Goal: Transaction & Acquisition: Obtain resource

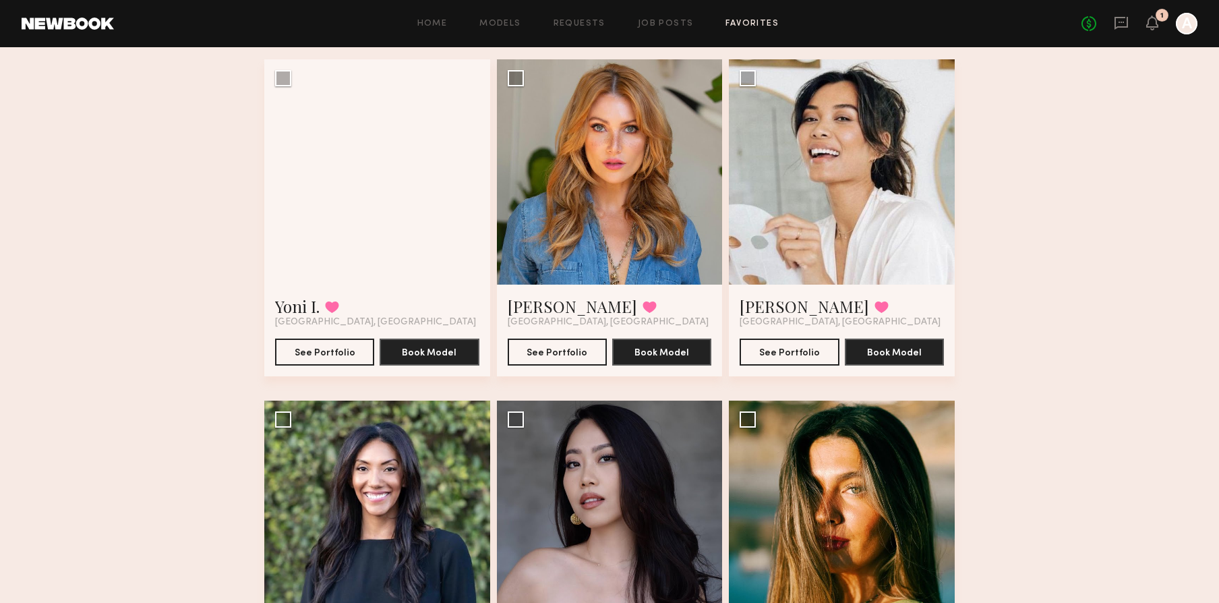
scroll to position [1406, 0]
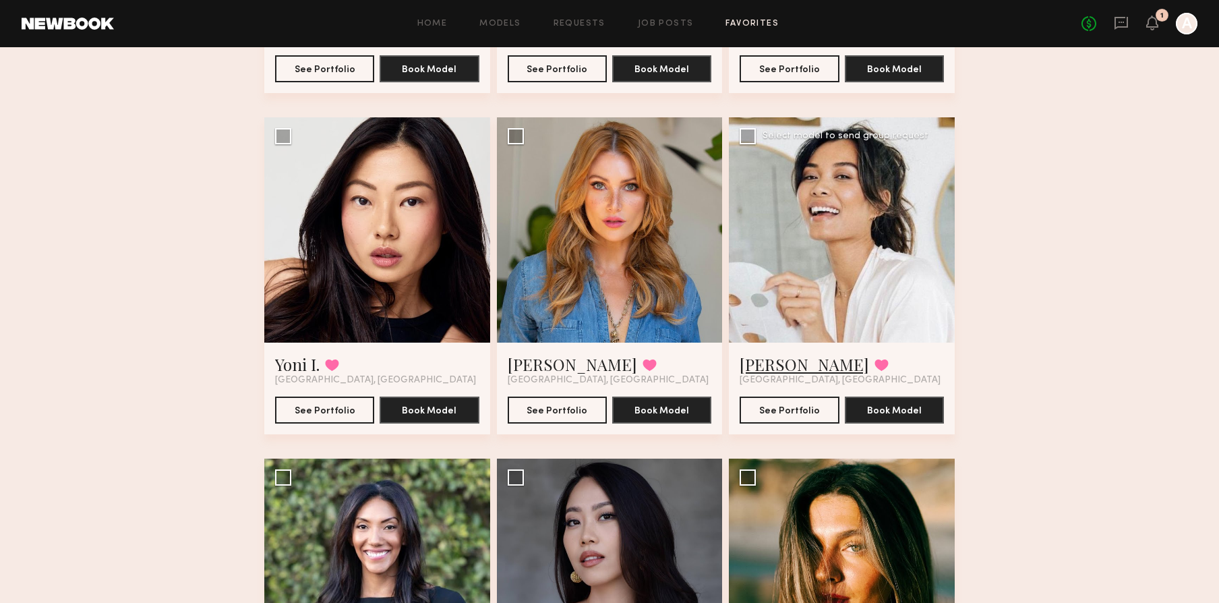
click at [774, 365] on link "Camille T." at bounding box center [803, 364] width 129 height 22
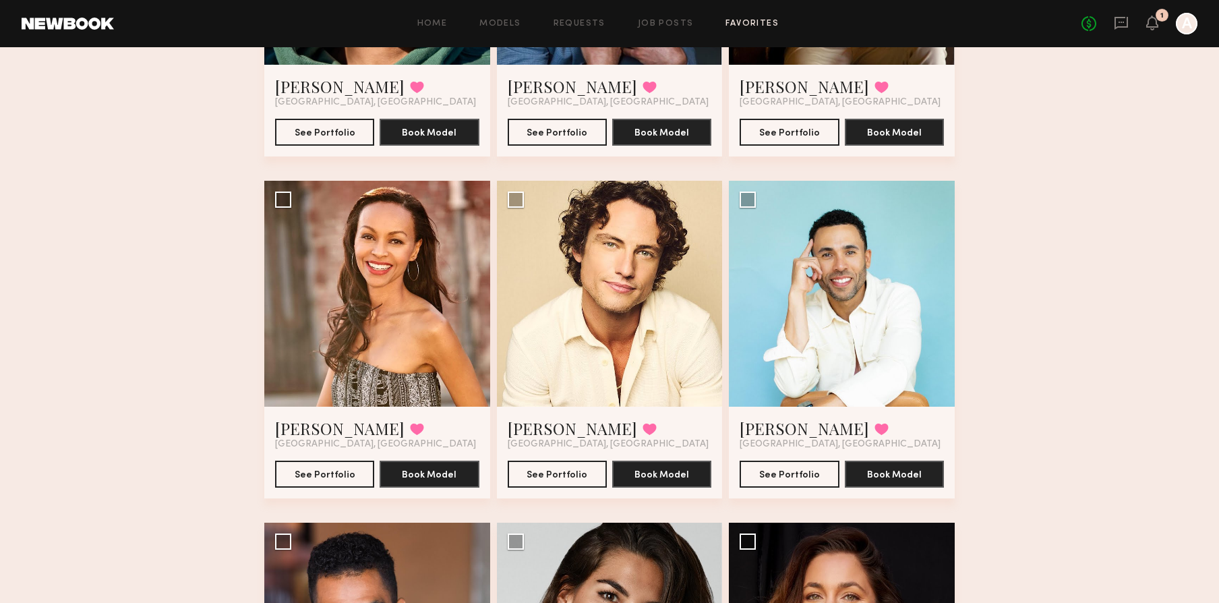
scroll to position [659, 0]
click at [334, 423] on link "Alessandra S." at bounding box center [339, 429] width 129 height 22
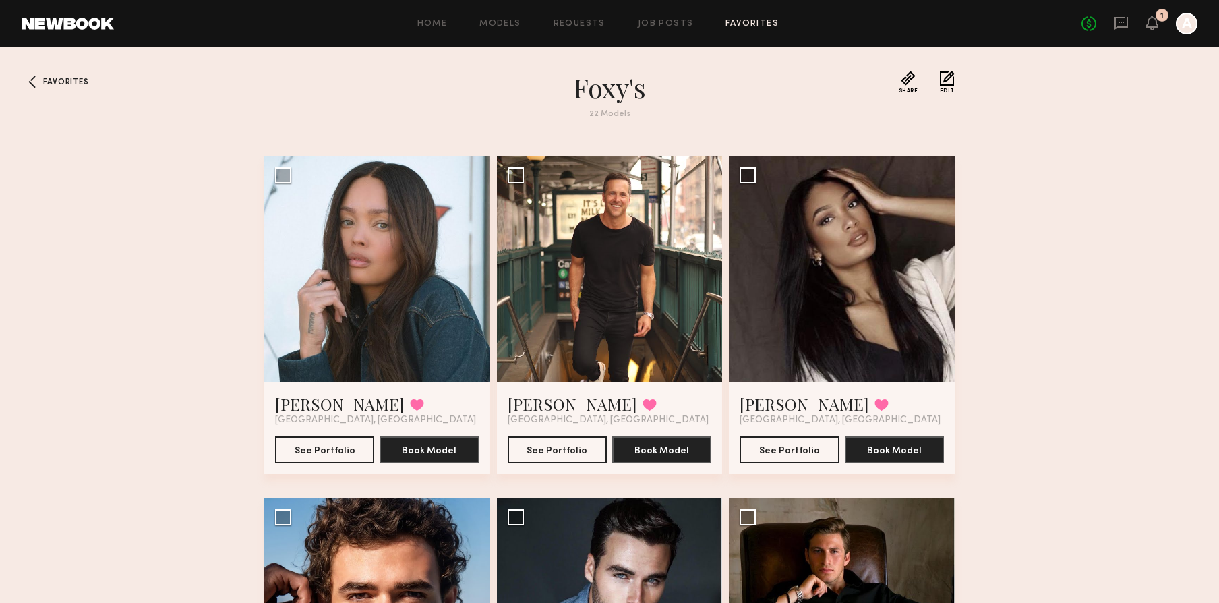
scroll to position [0, 0]
click at [570, 404] on link "Benjamin B." at bounding box center [572, 405] width 129 height 22
click at [328, 402] on link "Tyrie R." at bounding box center [339, 405] width 129 height 22
click at [497, 27] on link "Models" at bounding box center [499, 24] width 41 height 9
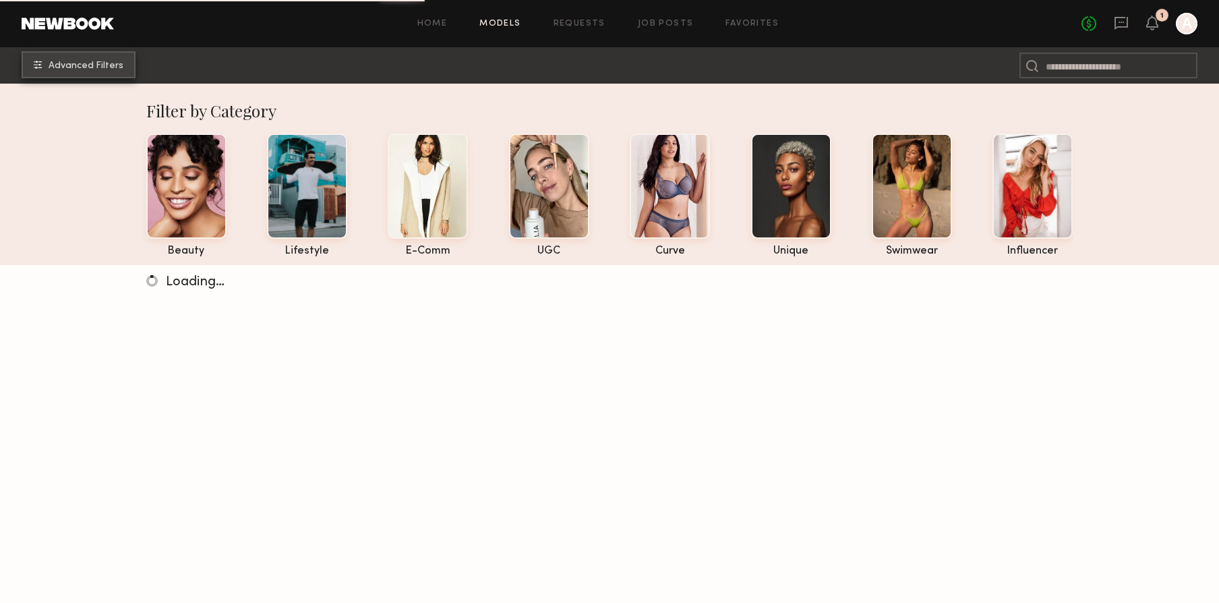
click at [86, 73] on button "Advanced Filters" at bounding box center [79, 64] width 114 height 27
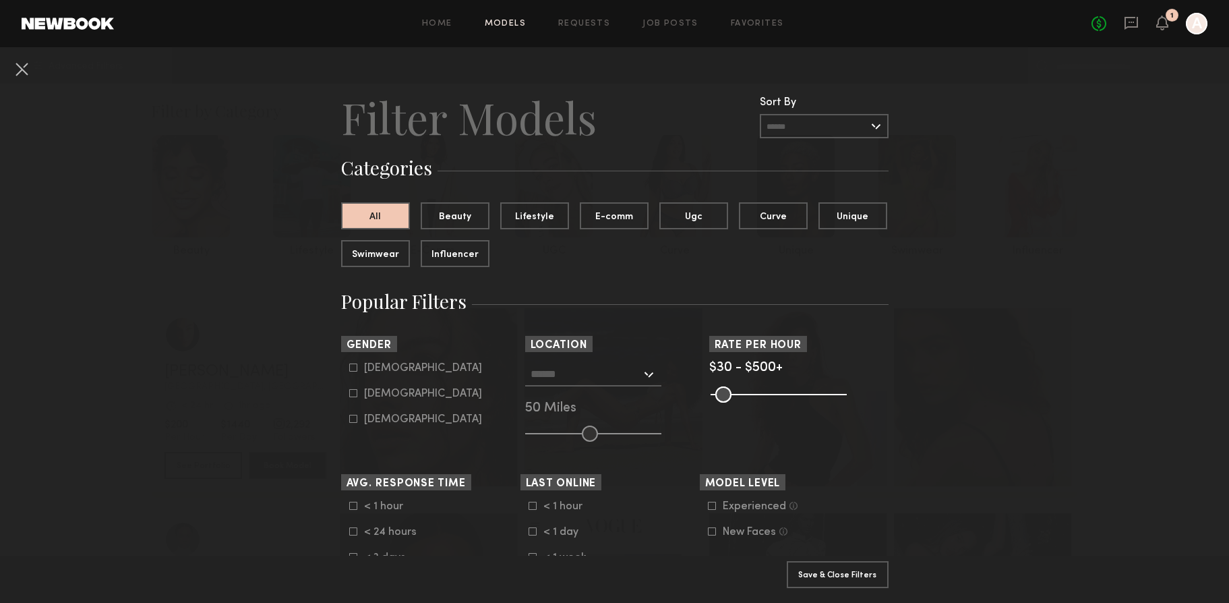
click at [349, 390] on icon at bounding box center [352, 393] width 7 height 7
type input "**"
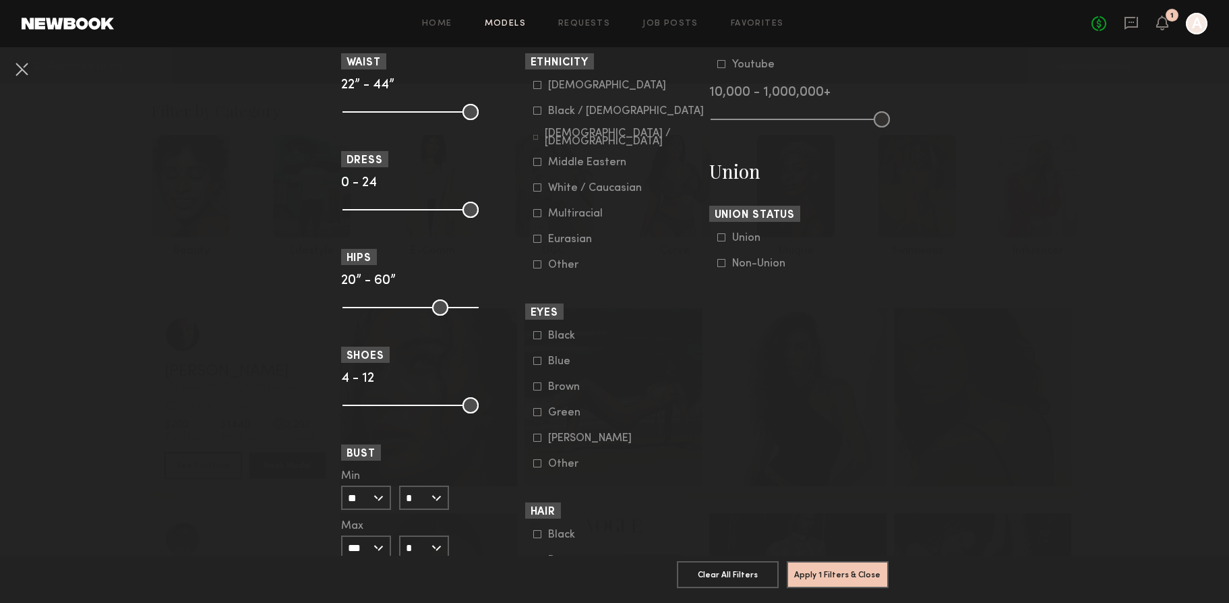
scroll to position [606, 0]
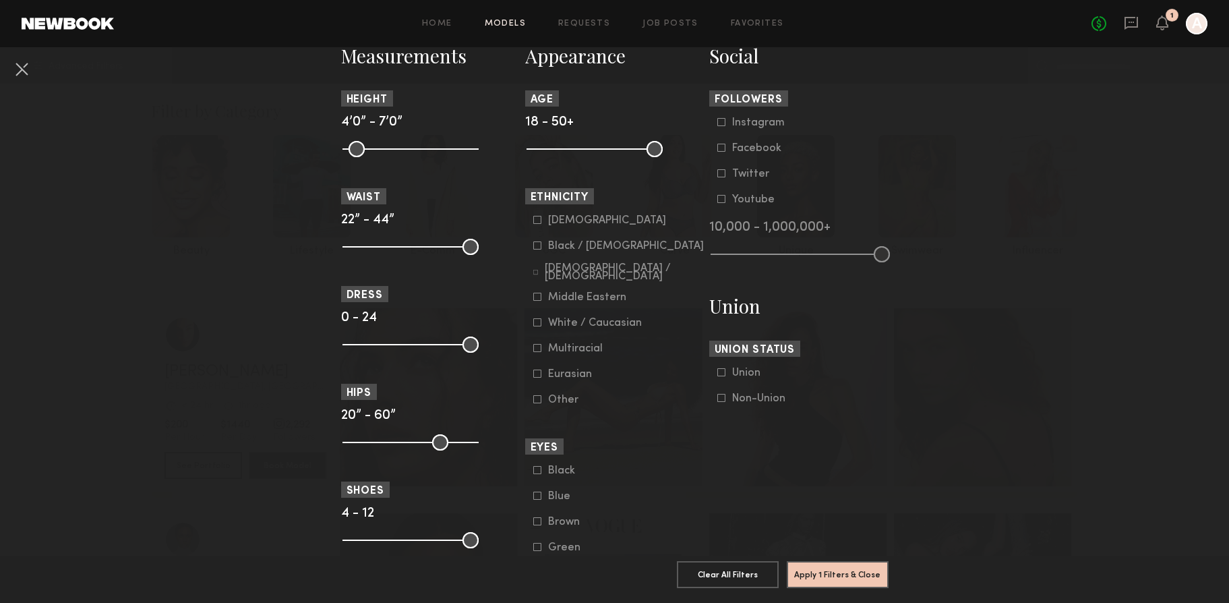
click at [533, 244] on icon at bounding box center [537, 245] width 8 height 8
click at [533, 221] on icon at bounding box center [537, 220] width 8 height 8
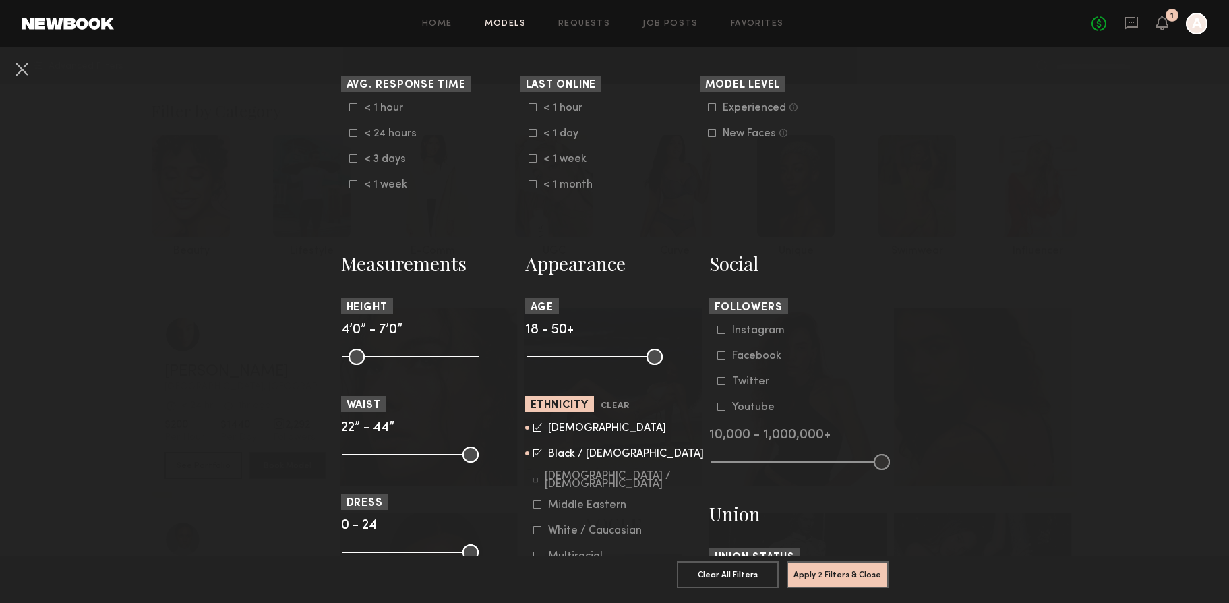
scroll to position [297, 0]
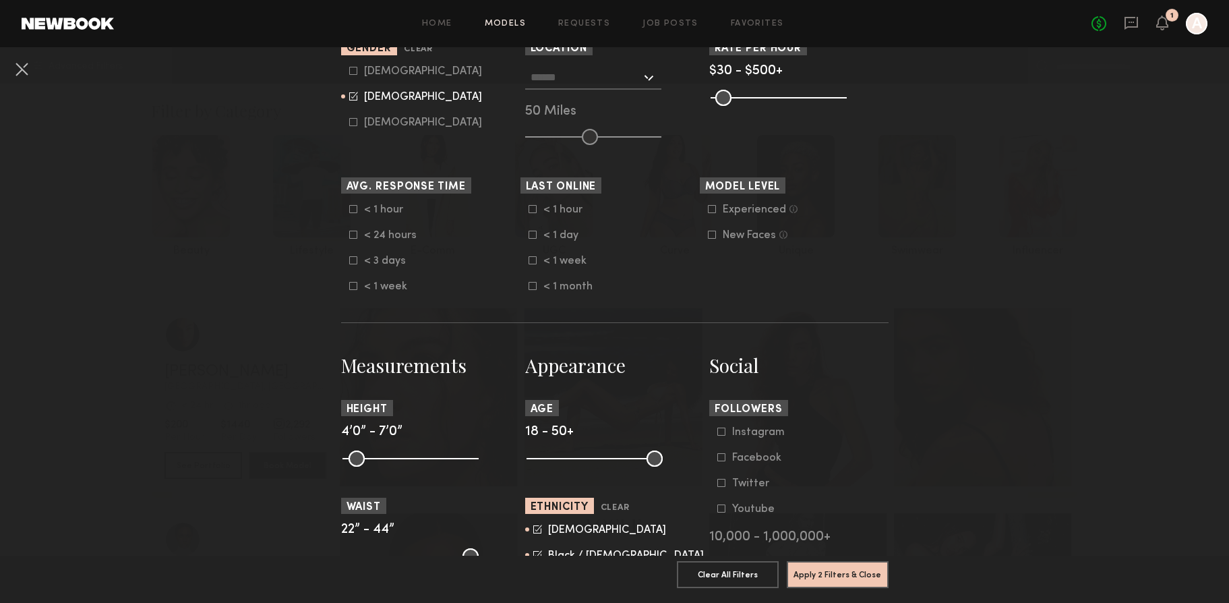
drag, startPoint x: 526, startPoint y: 458, endPoint x: 592, endPoint y: 456, distance: 66.1
type input "**"
click at [592, 456] on input "range" at bounding box center [594, 458] width 136 height 16
drag, startPoint x: 649, startPoint y: 458, endPoint x: 628, endPoint y: 457, distance: 20.9
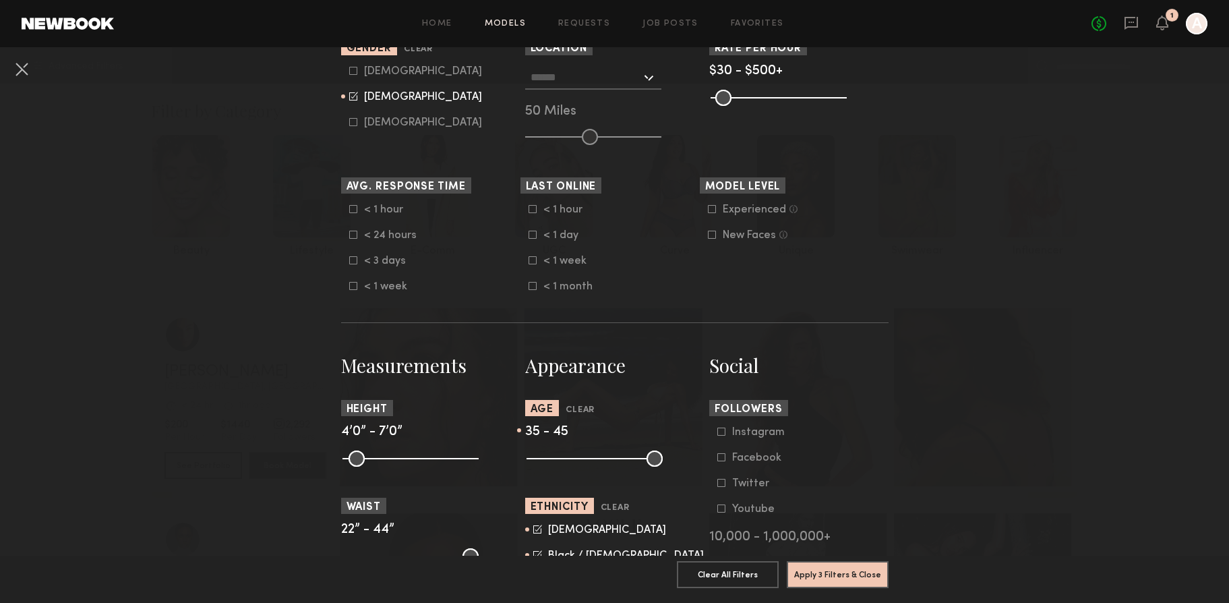
type input "**"
click at [628, 457] on input "range" at bounding box center [594, 458] width 136 height 16
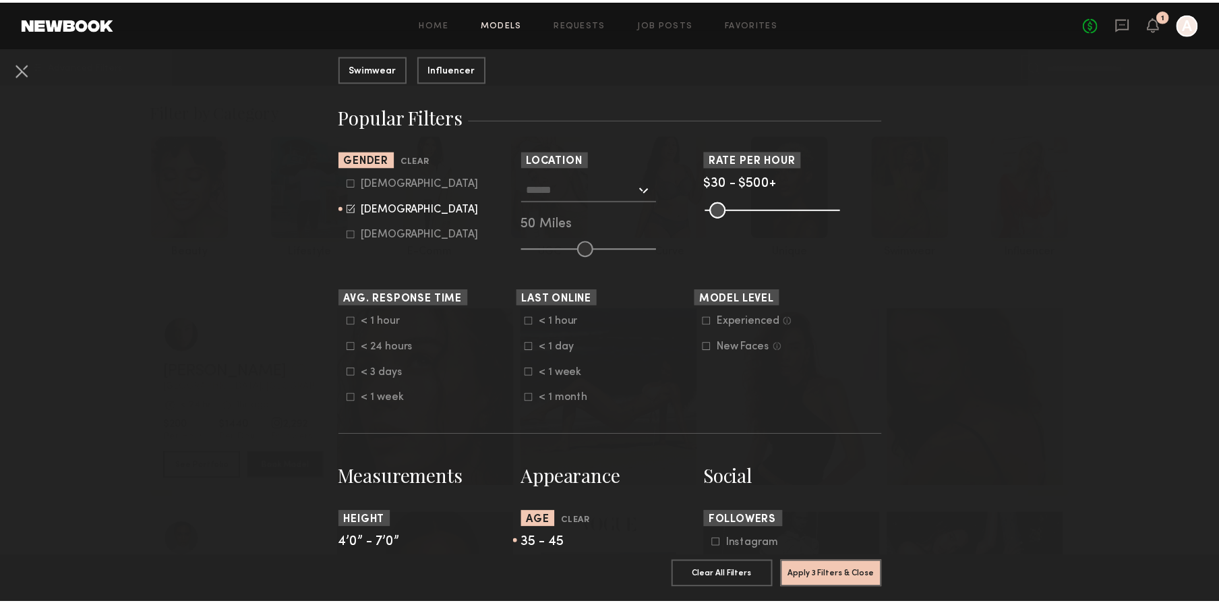
scroll to position [28, 0]
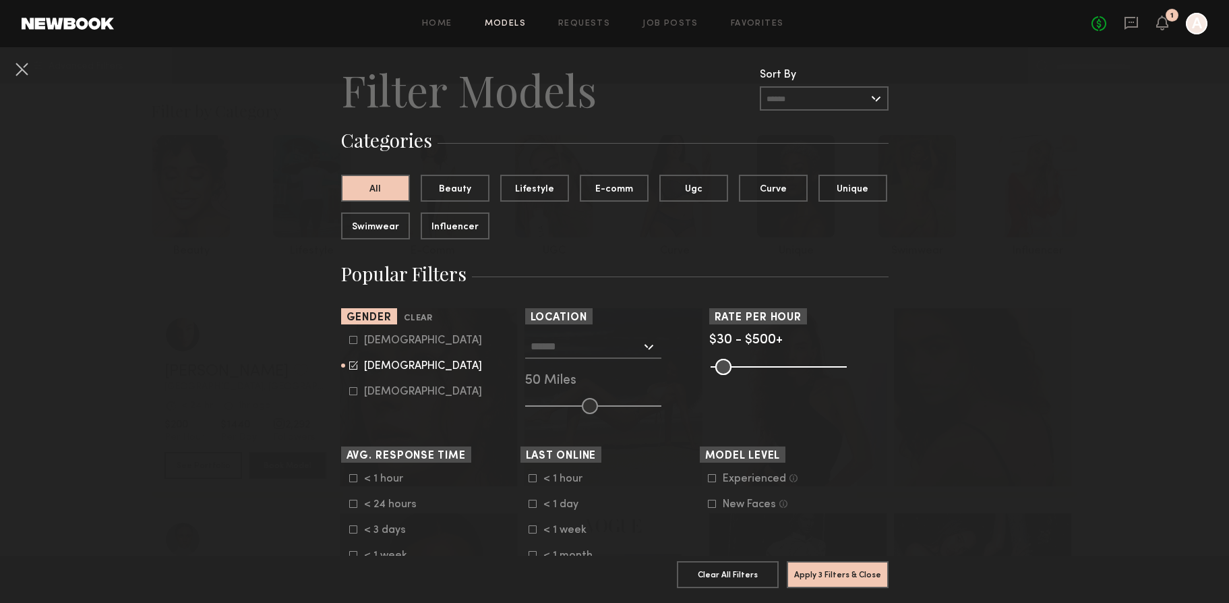
click at [679, 406] on div "Los Angeles, CA New York City, NY Brooklyn, NY Chicago, IL 50 Miles" at bounding box center [614, 374] width 179 height 80
click at [615, 357] on div at bounding box center [593, 346] width 136 height 24
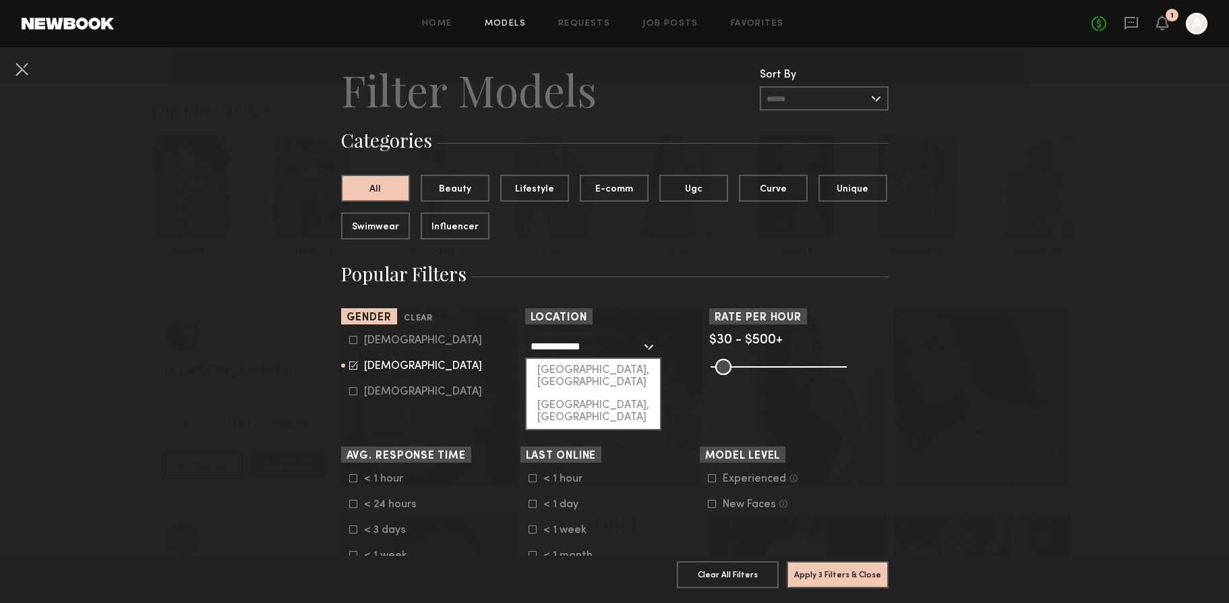
click at [619, 376] on div "Palm Springs, CA" at bounding box center [592, 376] width 133 height 35
type input "**********"
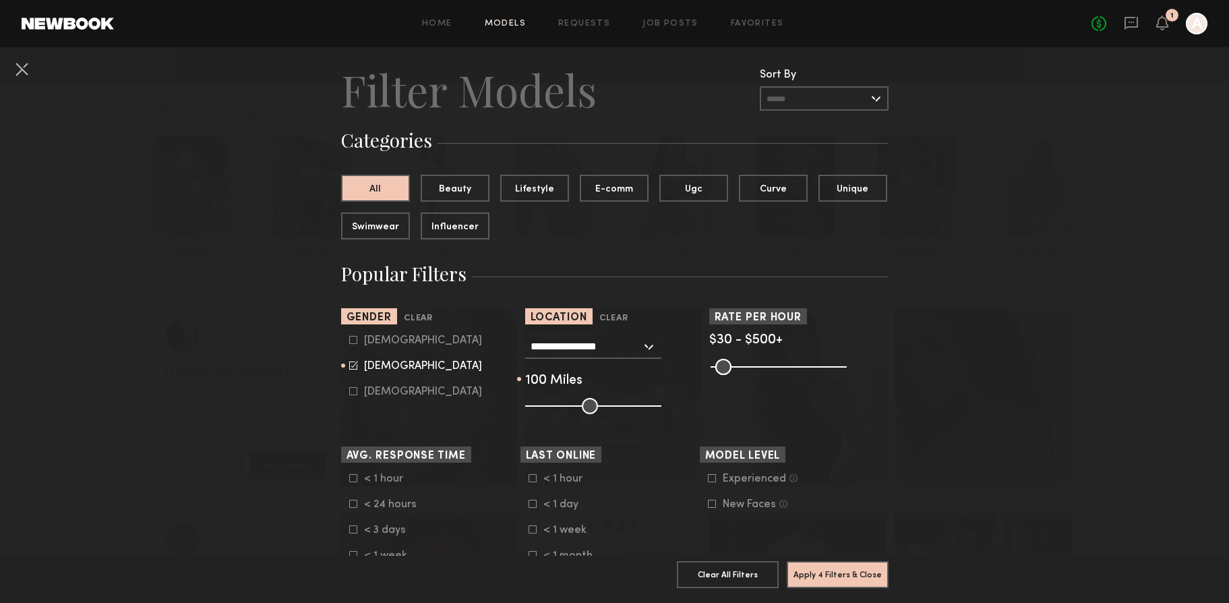
drag, startPoint x: 594, startPoint y: 406, endPoint x: 706, endPoint y: 416, distance: 112.3
type input "***"
click at [661, 414] on input "range" at bounding box center [593, 406] width 136 height 16
click at [845, 570] on button "Apply 4 Filters & Close" at bounding box center [838, 573] width 102 height 27
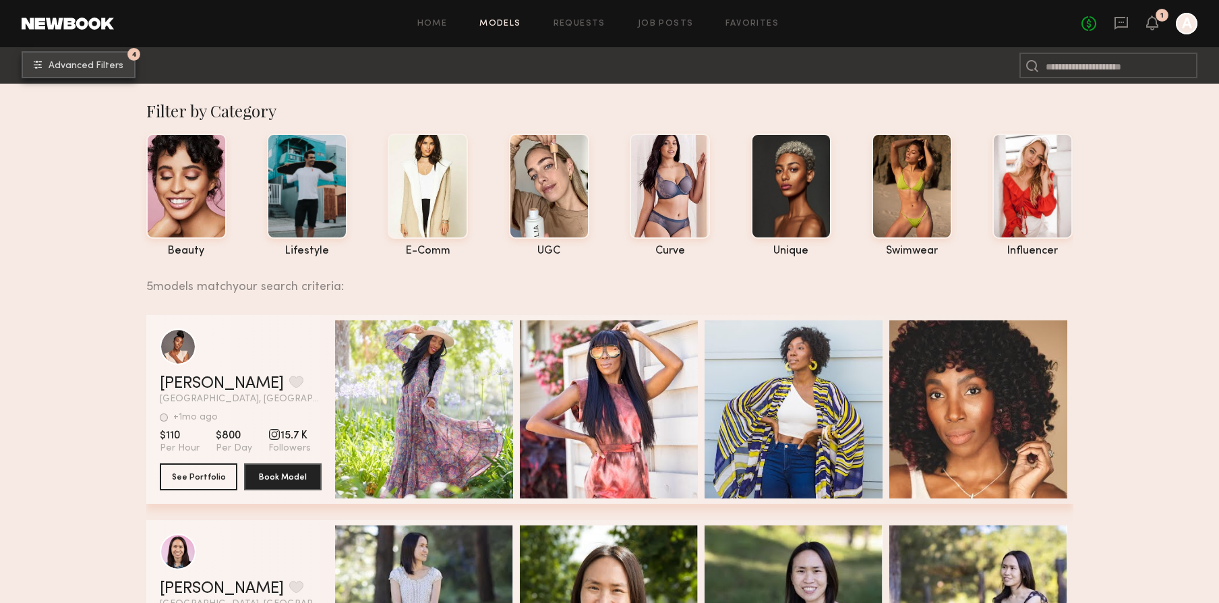
click at [111, 63] on span "Advanced Filters" at bounding box center [86, 65] width 75 height 9
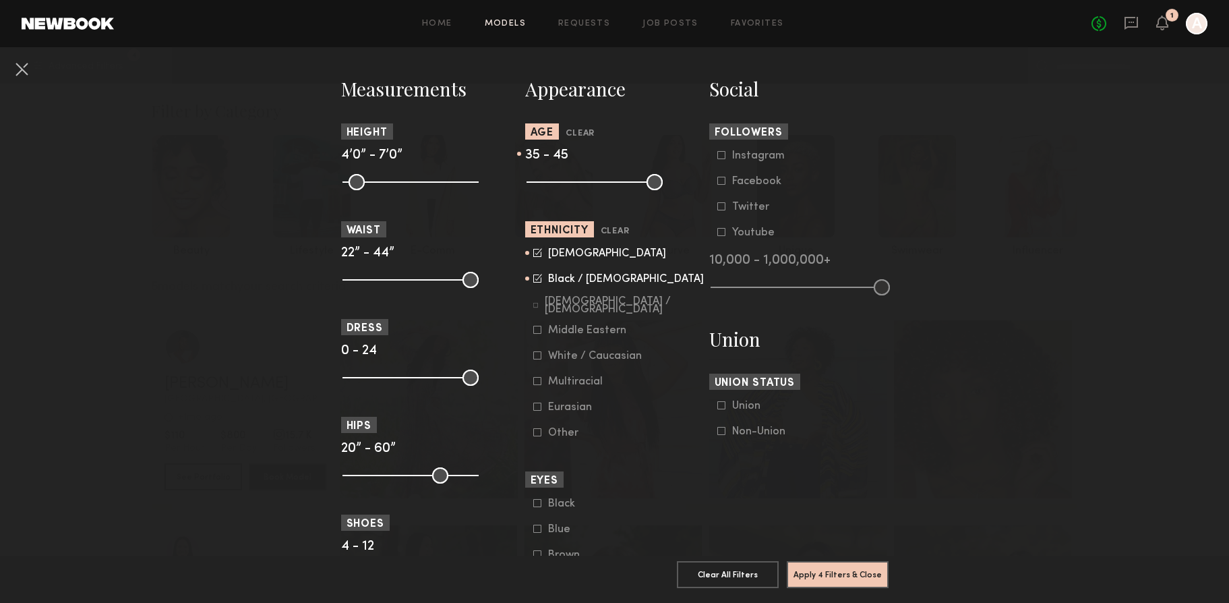
scroll to position [596, 0]
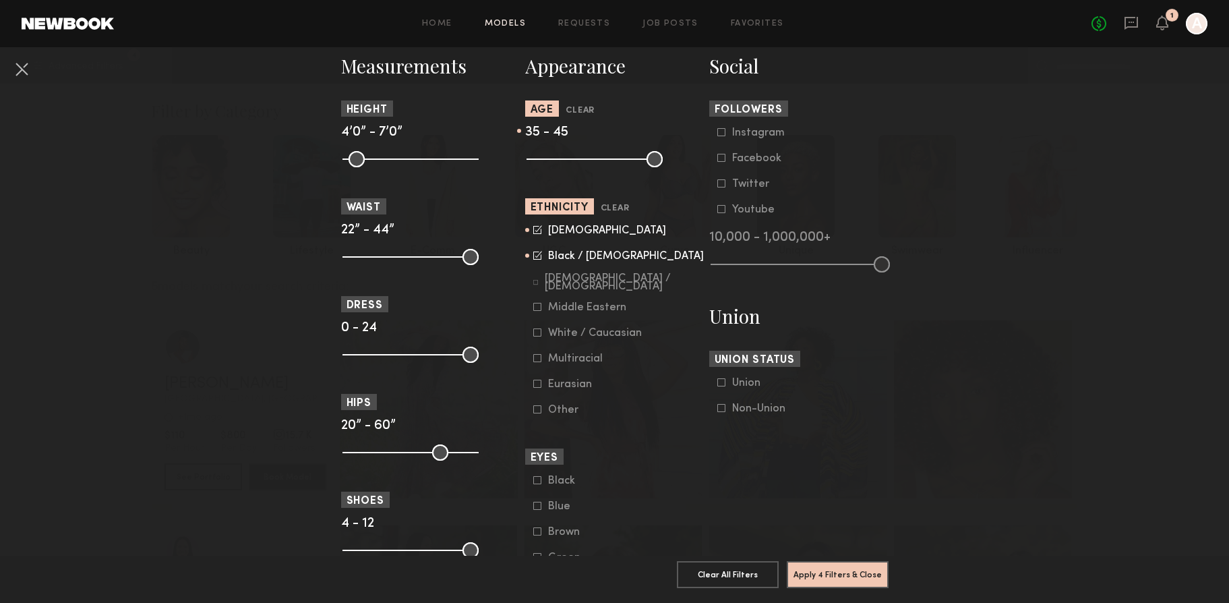
click at [551, 362] on div "Multiracial" at bounding box center [575, 359] width 55 height 8
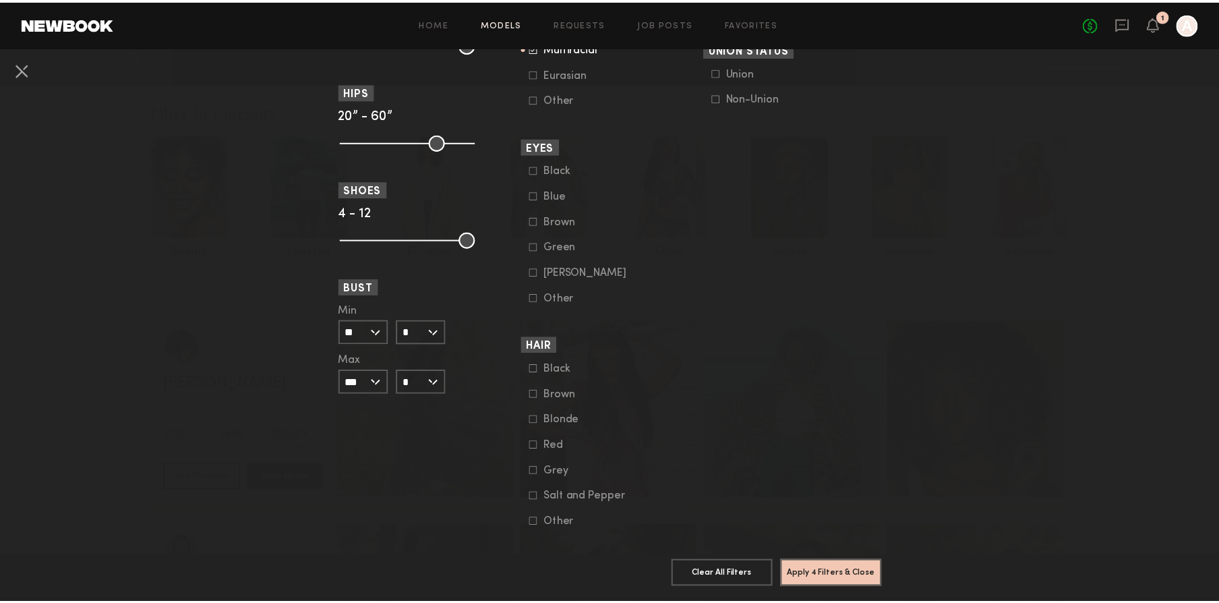
scroll to position [933, 0]
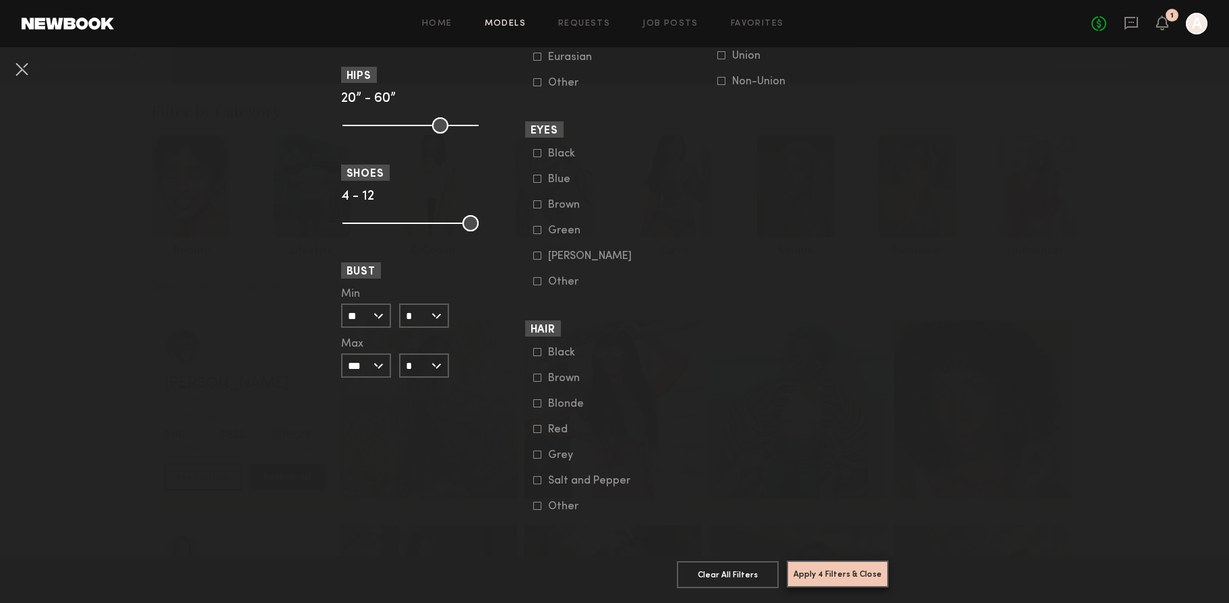
click at [820, 566] on button "Apply 4 Filters & Close" at bounding box center [838, 573] width 102 height 27
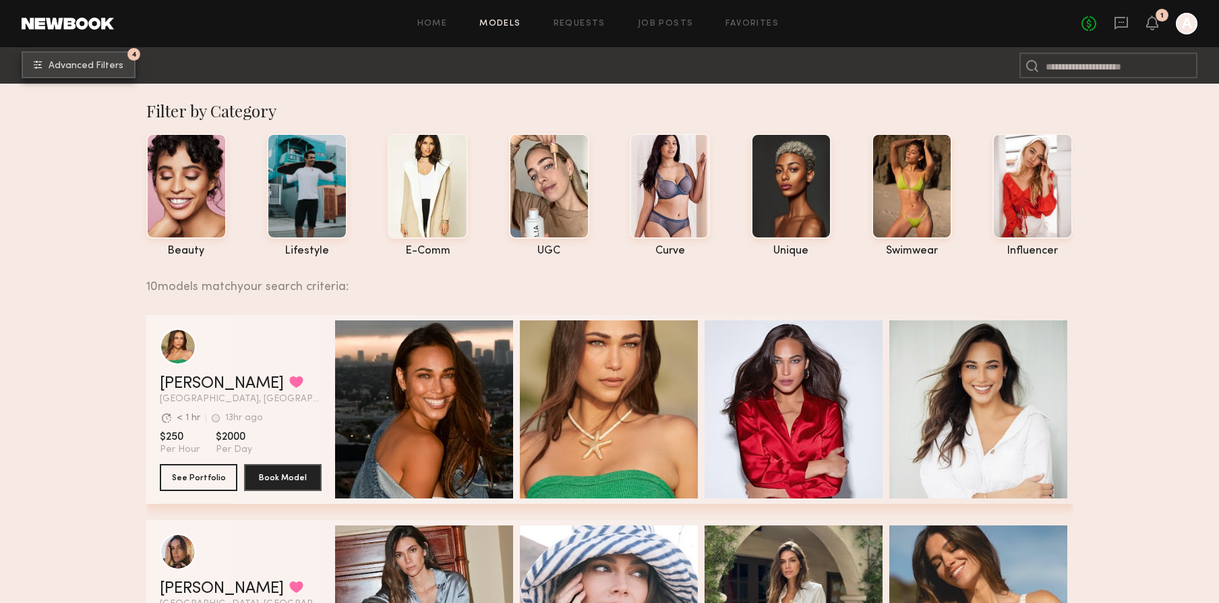
click at [118, 69] on span "Advanced Filters" at bounding box center [86, 65] width 75 height 9
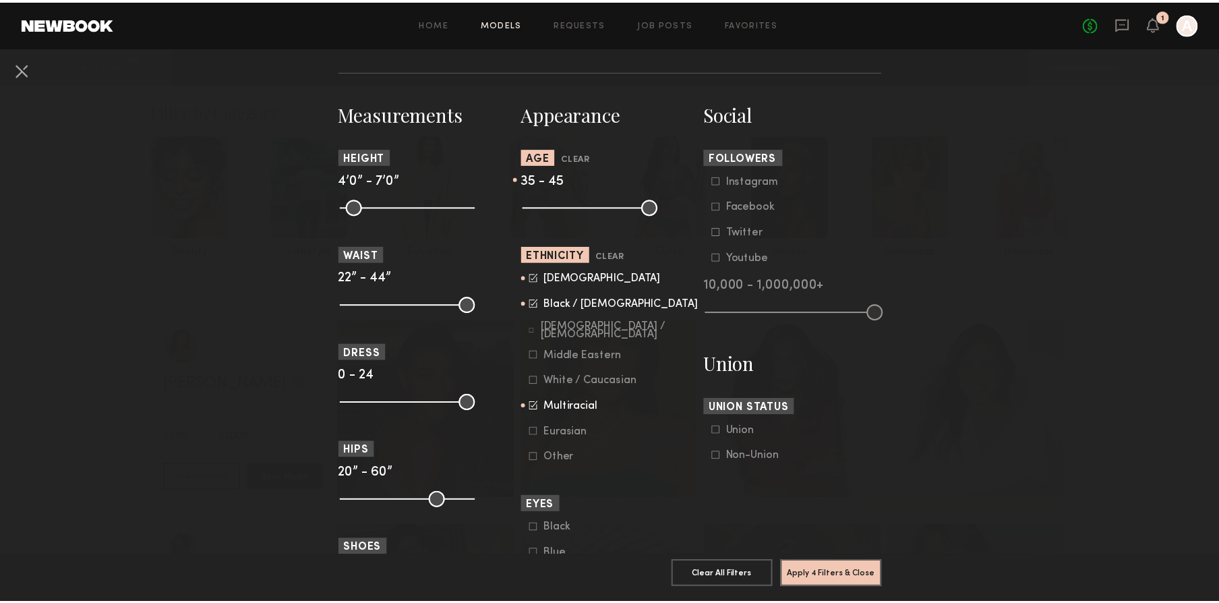
scroll to position [535, 0]
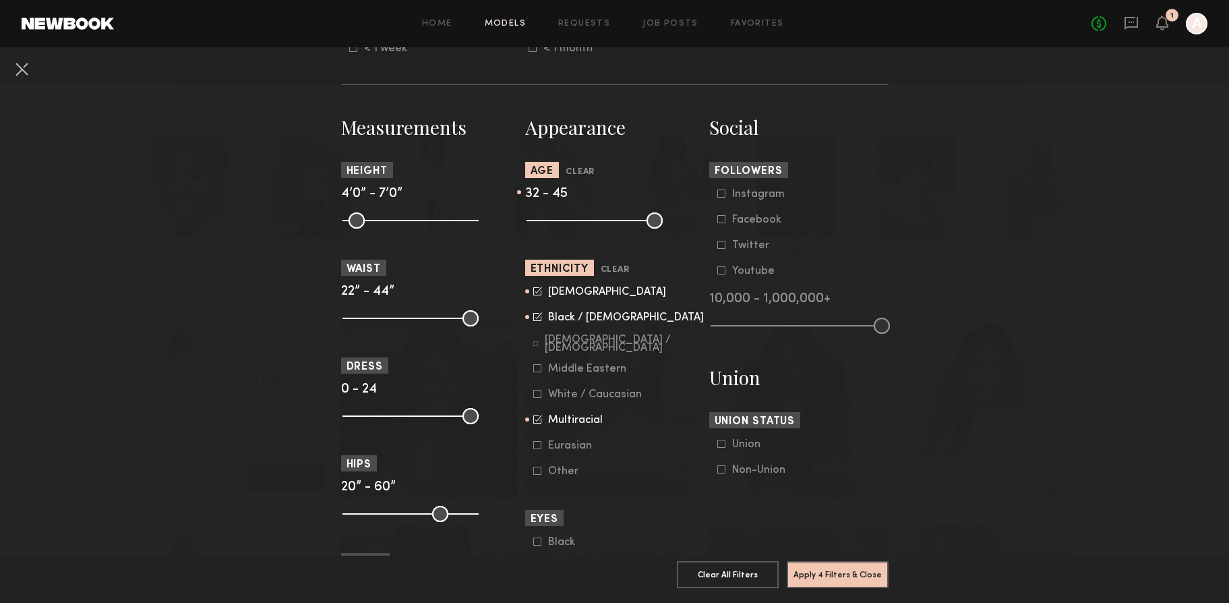
drag, startPoint x: 594, startPoint y: 222, endPoint x: 581, endPoint y: 223, distance: 12.8
type input "**"
click at [581, 223] on input "range" at bounding box center [594, 220] width 136 height 16
click at [837, 563] on button "Apply 4 Filters & Close" at bounding box center [838, 573] width 102 height 27
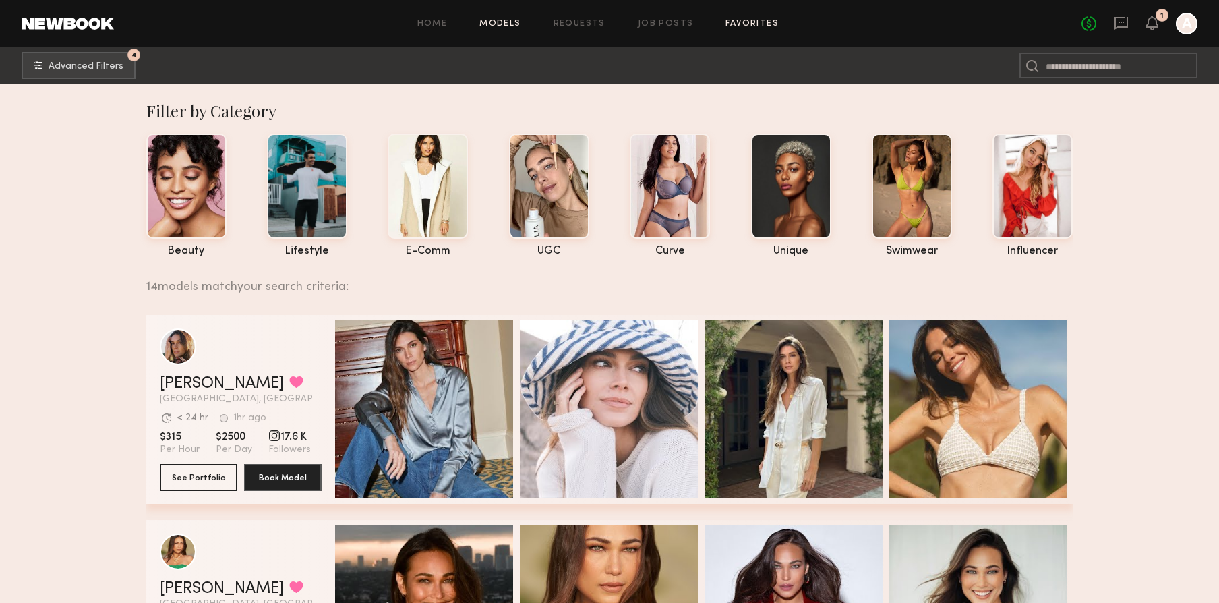
click at [735, 22] on link "Favorites" at bounding box center [751, 24] width 53 height 9
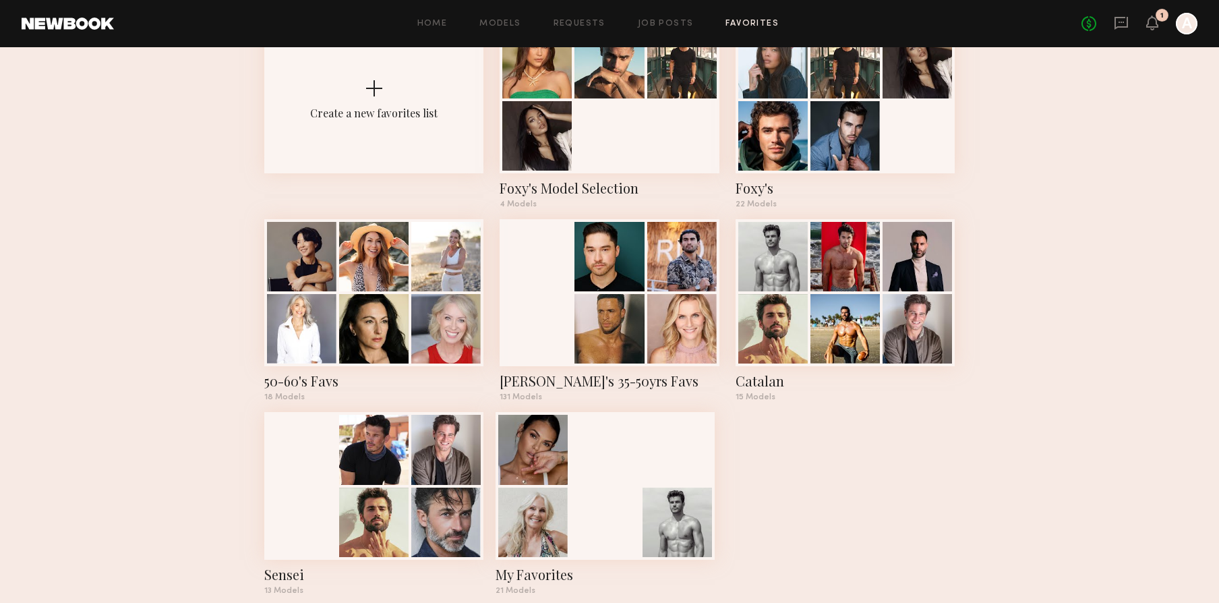
scroll to position [125, 0]
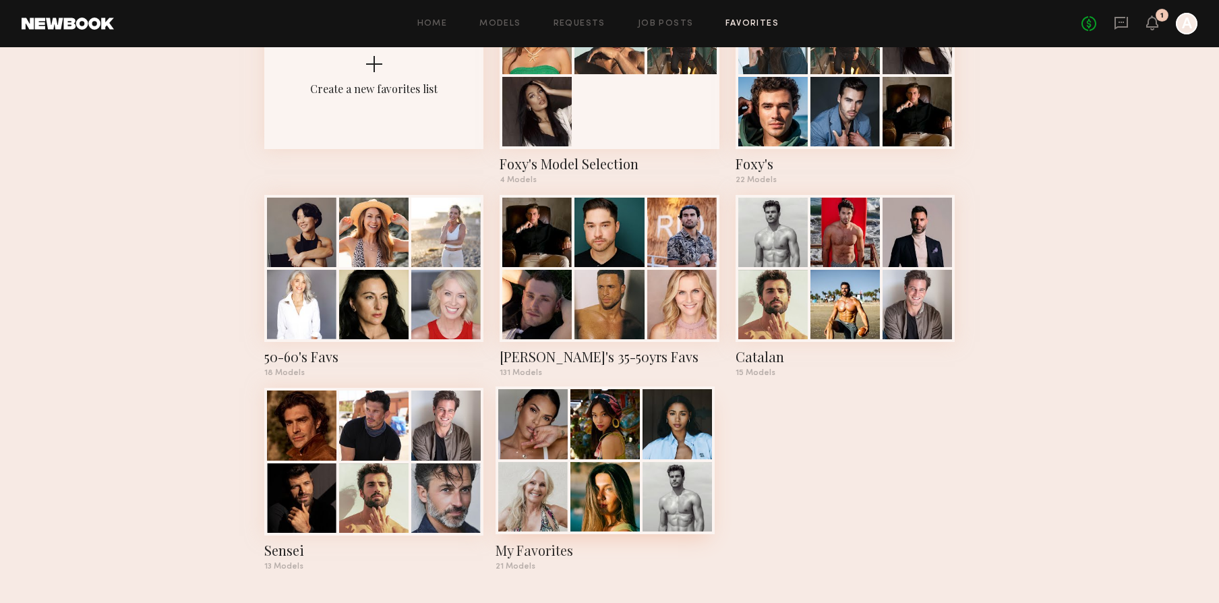
click at [632, 452] on div at bounding box center [604, 423] width 69 height 69
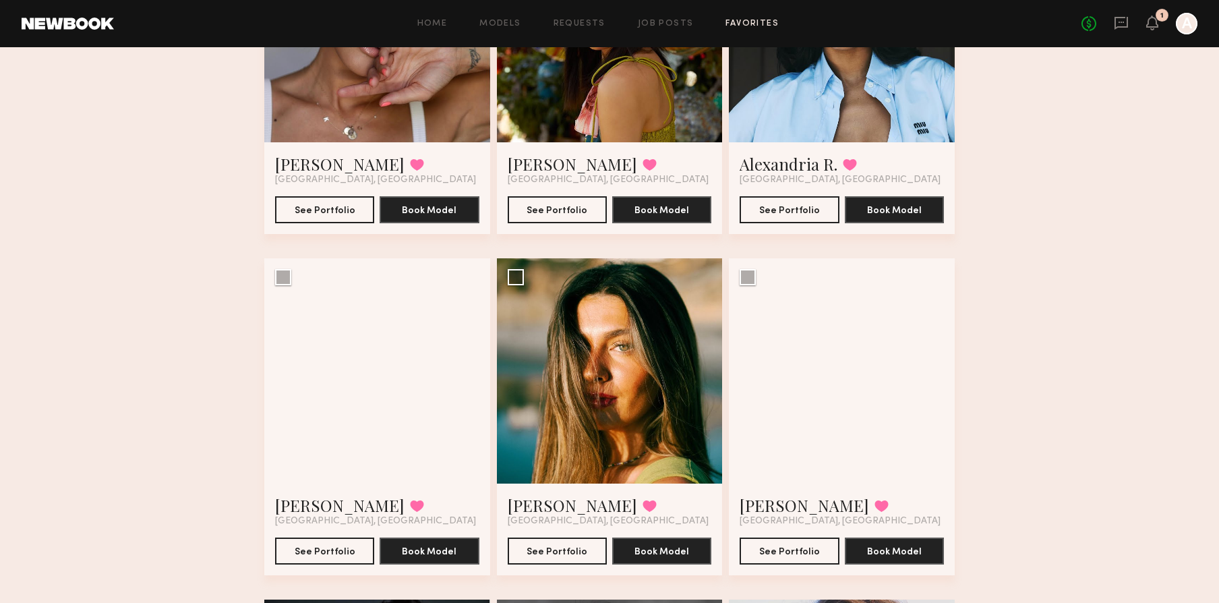
scroll to position [102, 0]
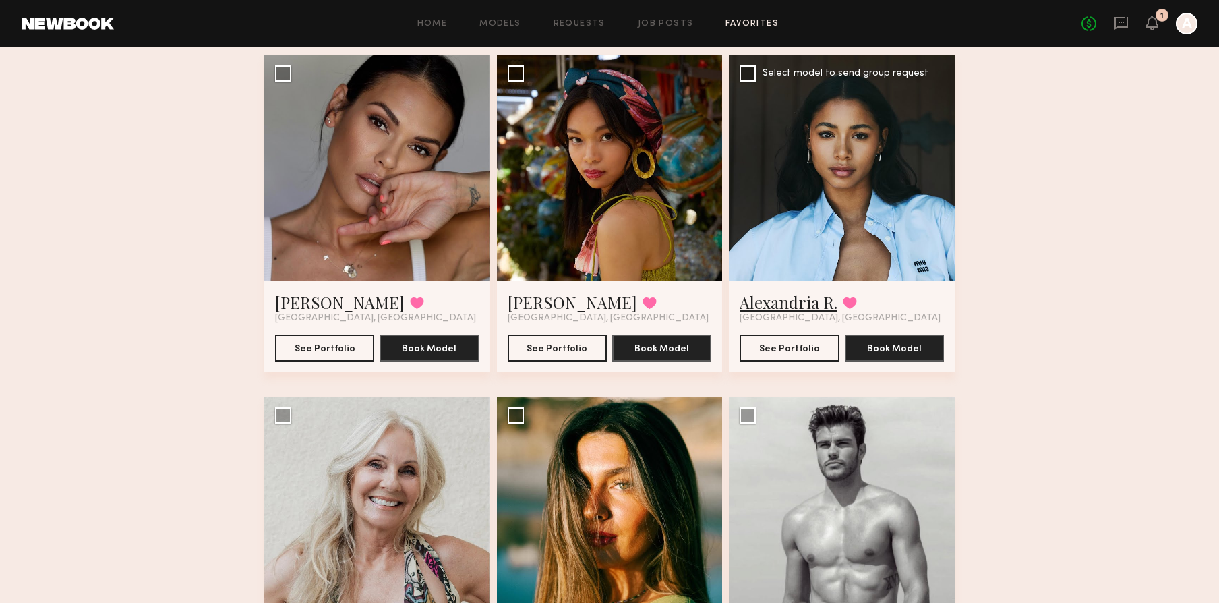
click at [818, 308] on link "Alexandria R." at bounding box center [788, 302] width 98 height 22
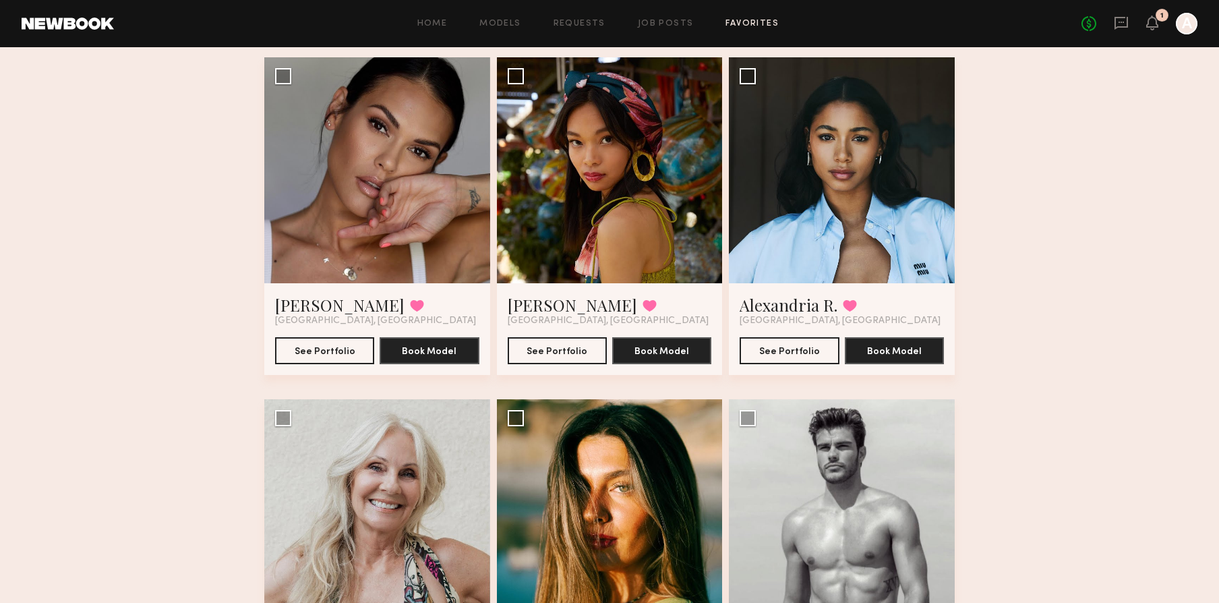
scroll to position [0, 0]
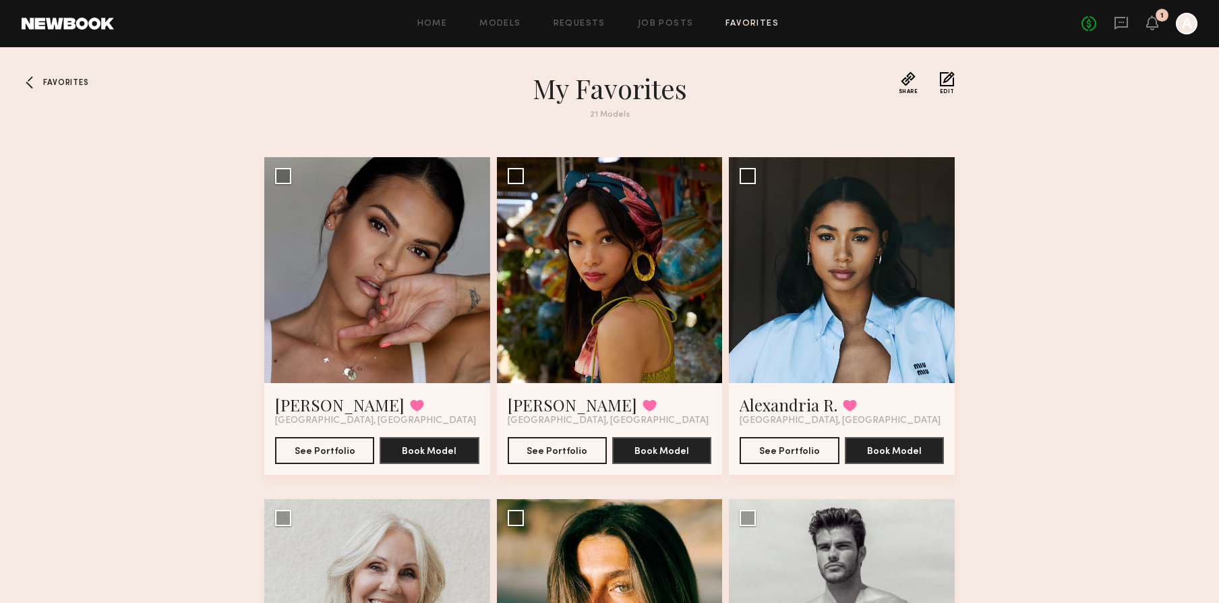
click at [79, 79] on span "Favorites" at bounding box center [65, 83] width 45 height 8
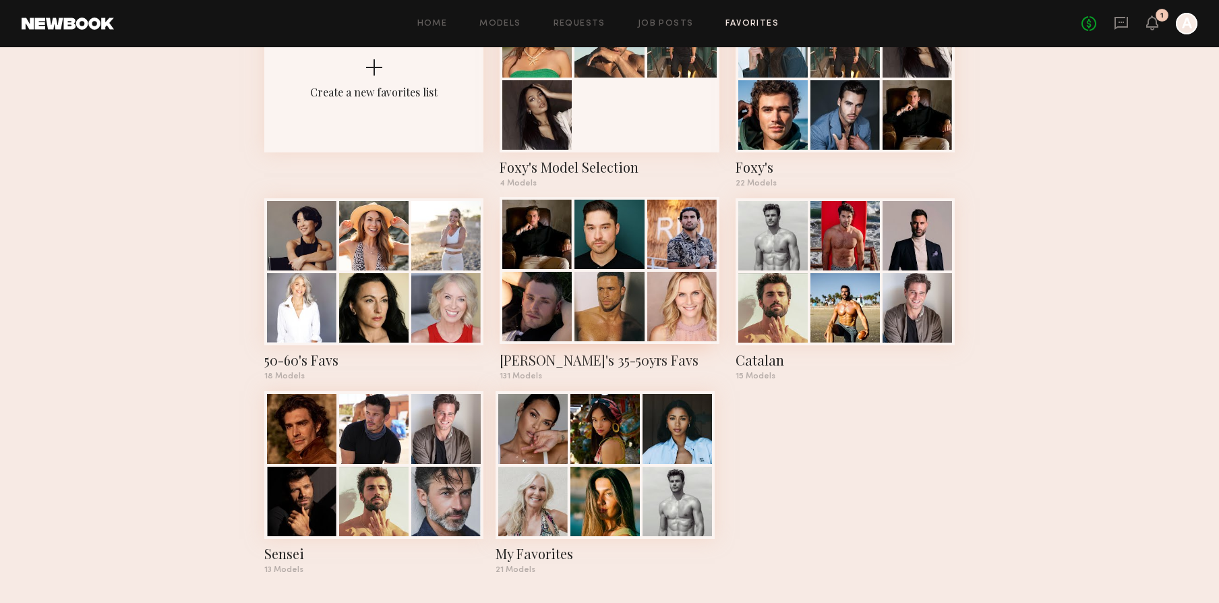
scroll to position [125, 0]
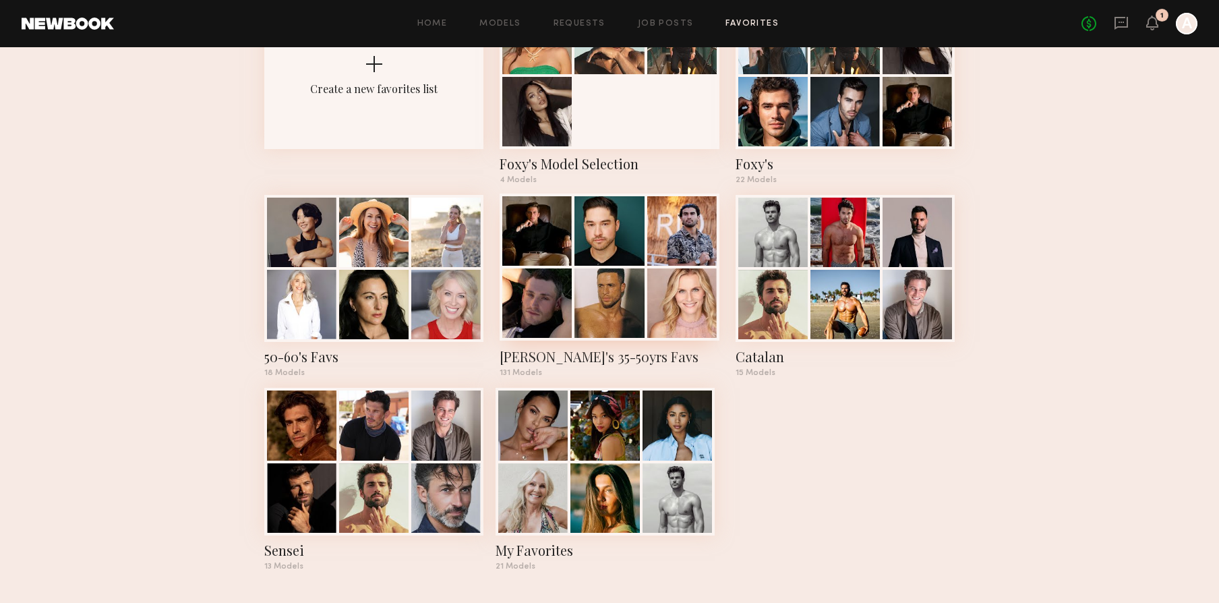
click at [611, 297] on div at bounding box center [608, 302] width 69 height 69
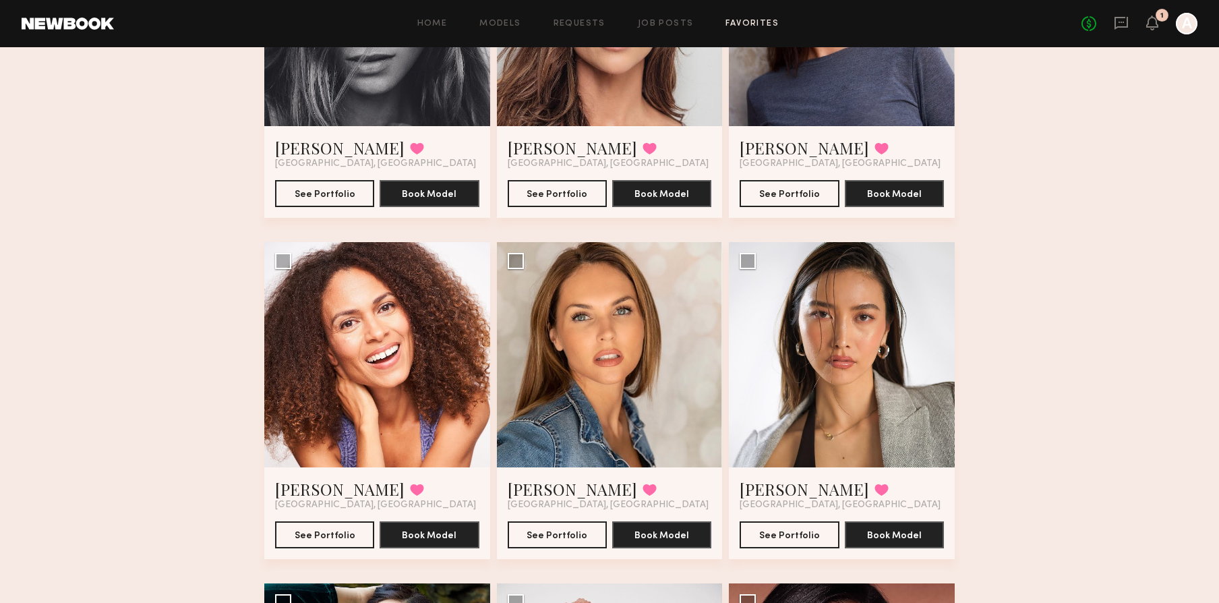
scroll to position [6073, 0]
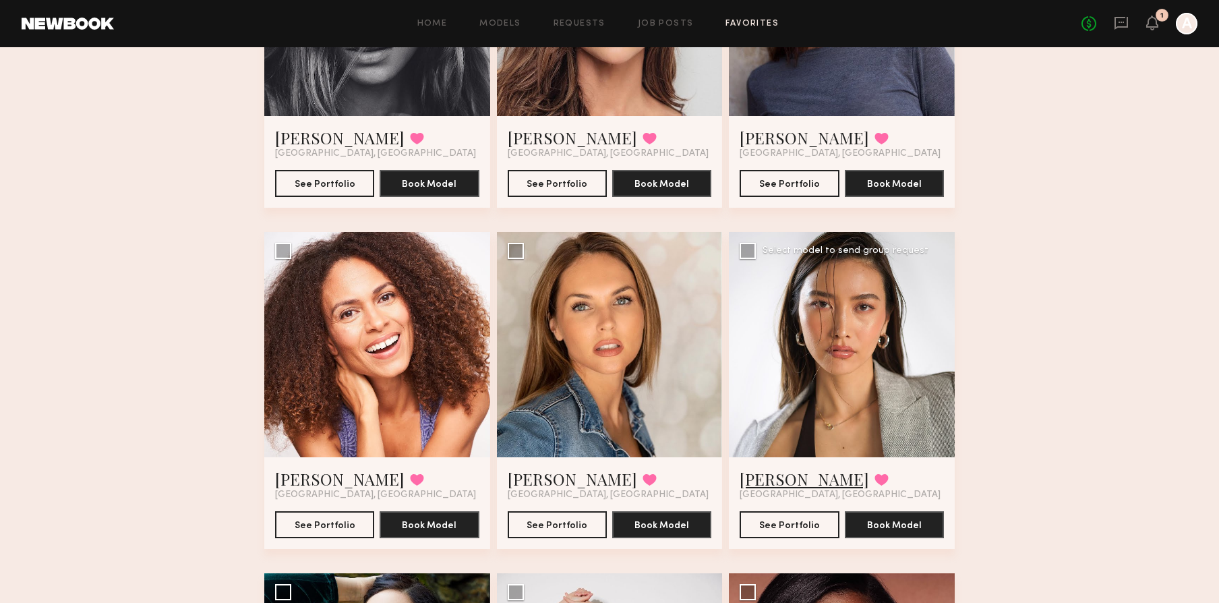
click at [780, 478] on link "[PERSON_NAME]" at bounding box center [803, 479] width 129 height 22
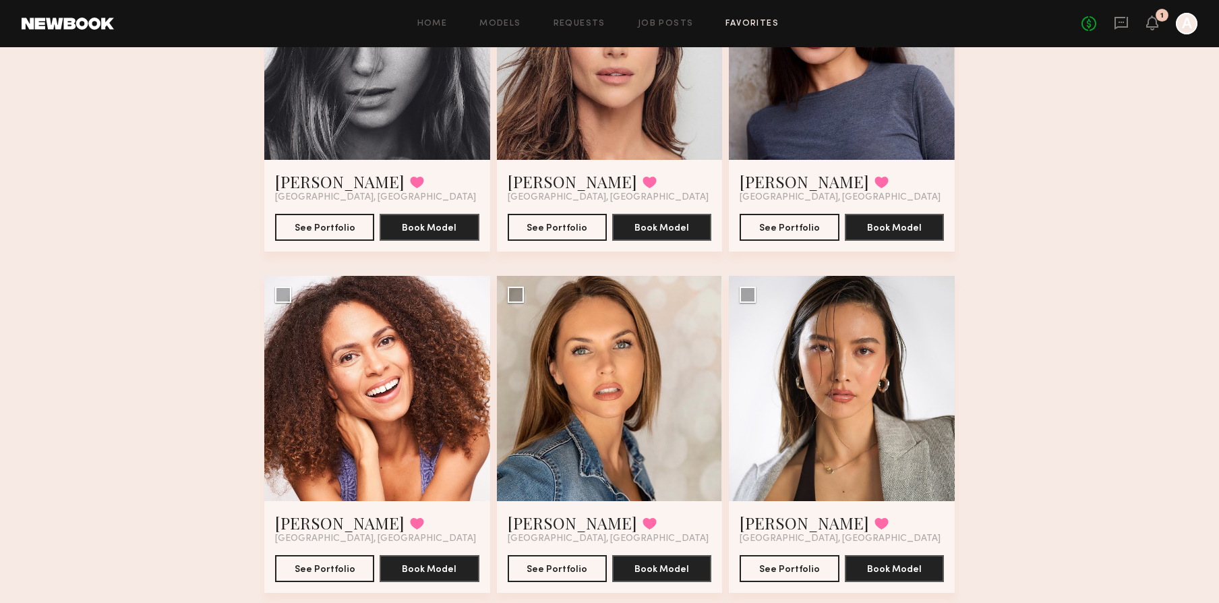
scroll to position [5828, 0]
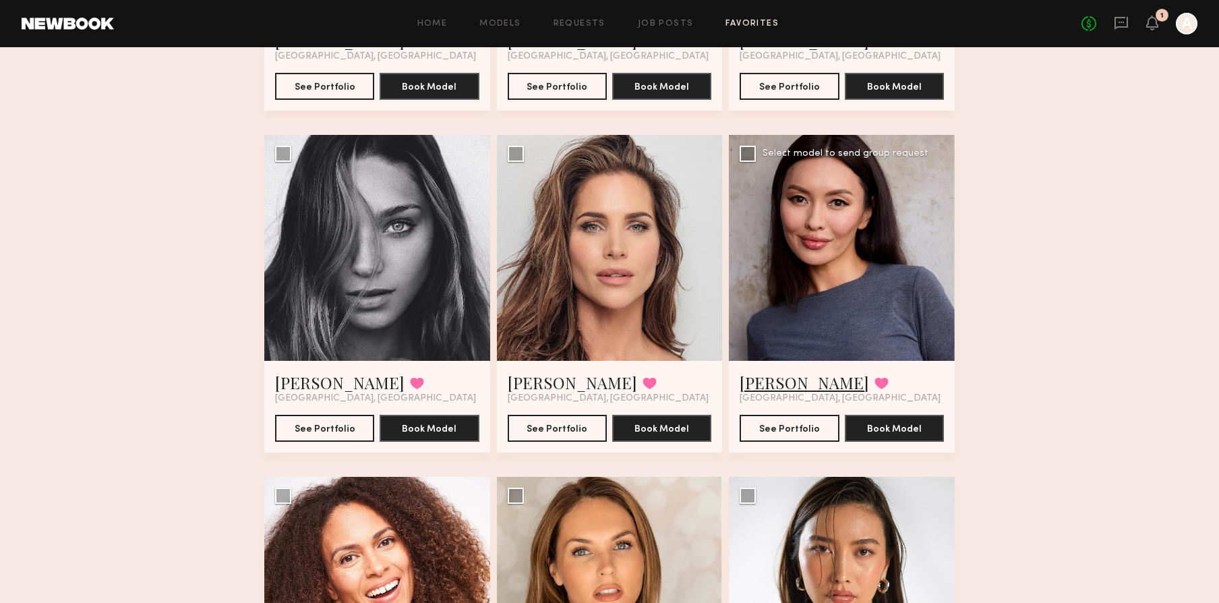
click at [749, 382] on link "Maria S." at bounding box center [803, 382] width 129 height 22
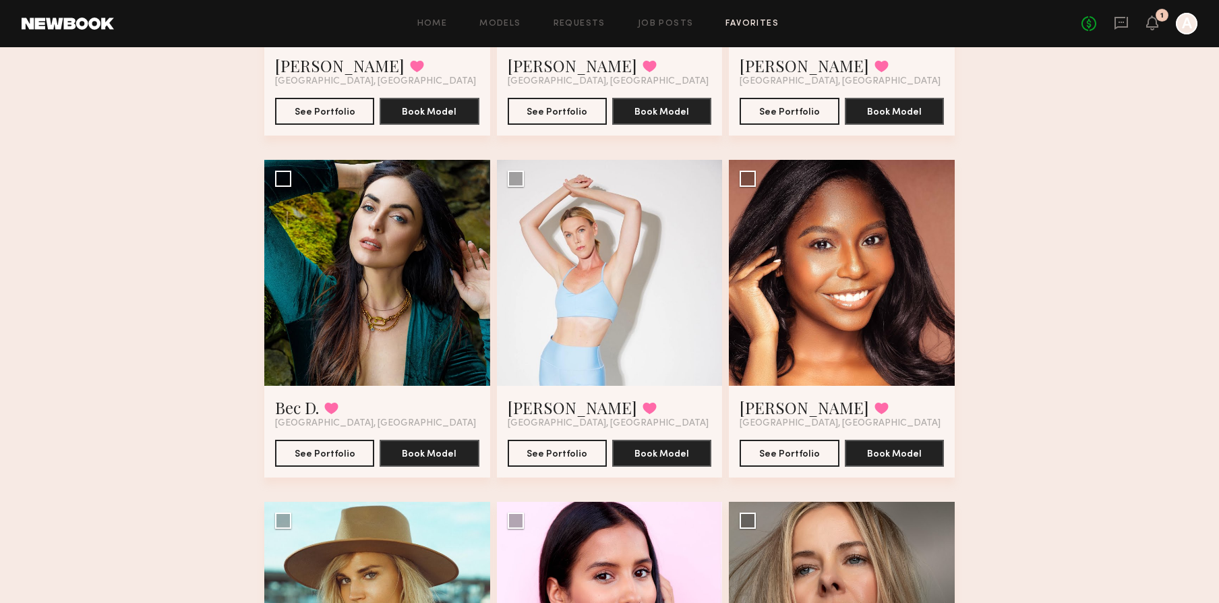
scroll to position [6496, 0]
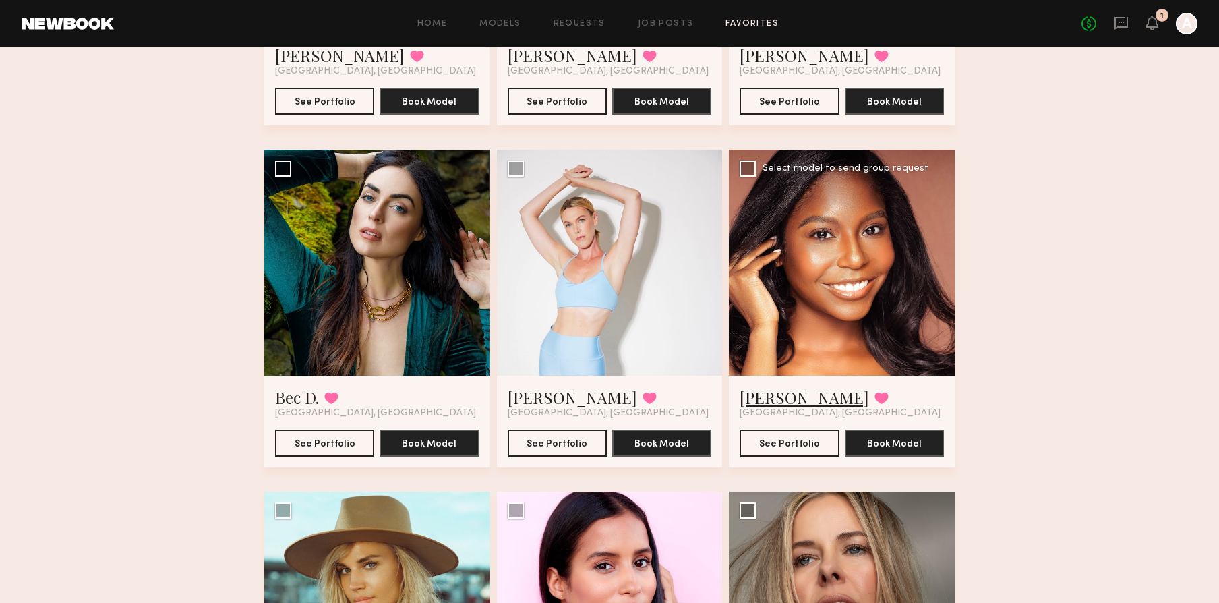
click at [770, 398] on link "Zakia W." at bounding box center [803, 397] width 129 height 22
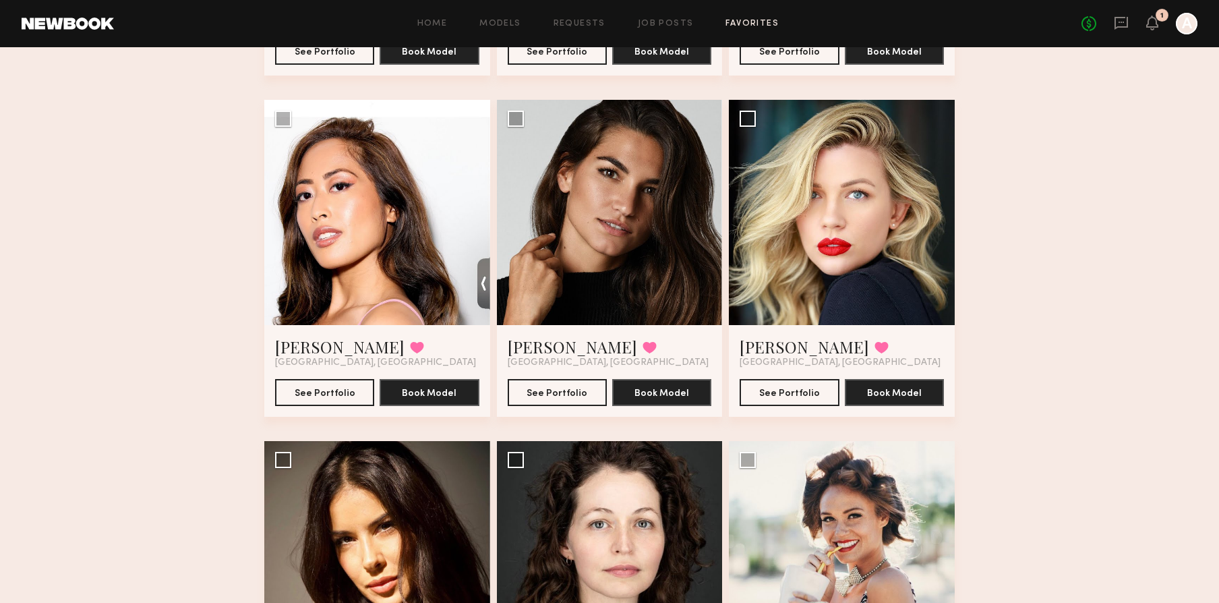
scroll to position [7964, 0]
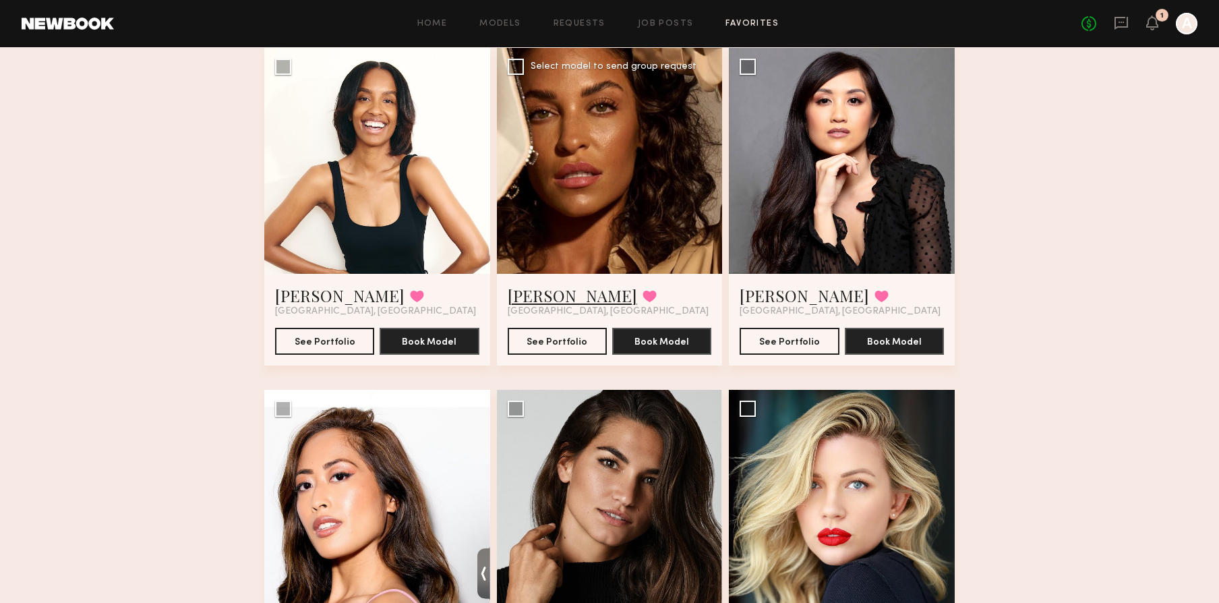
click at [535, 299] on link "[PERSON_NAME]" at bounding box center [572, 295] width 129 height 22
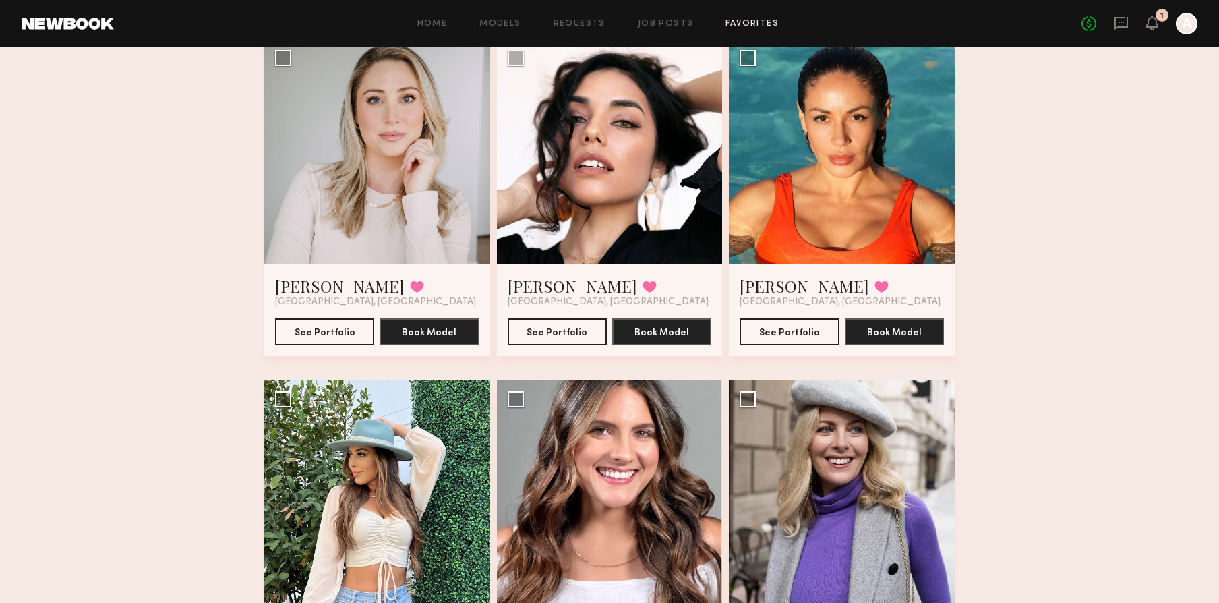
scroll to position [10369, 0]
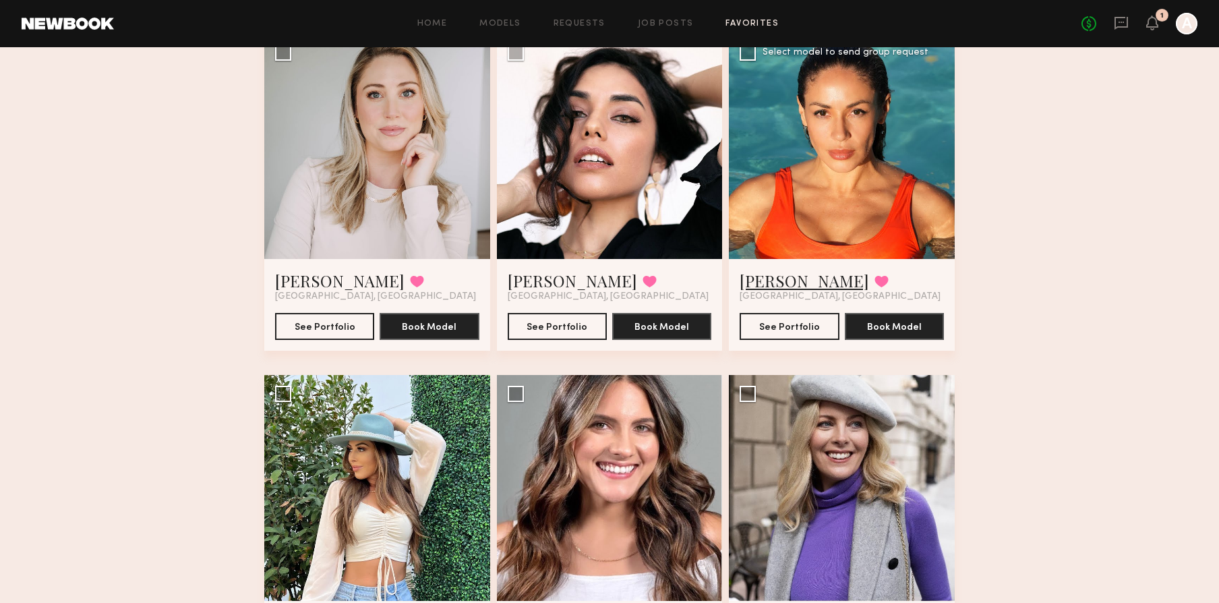
click at [785, 284] on link "Daria H." at bounding box center [803, 281] width 129 height 22
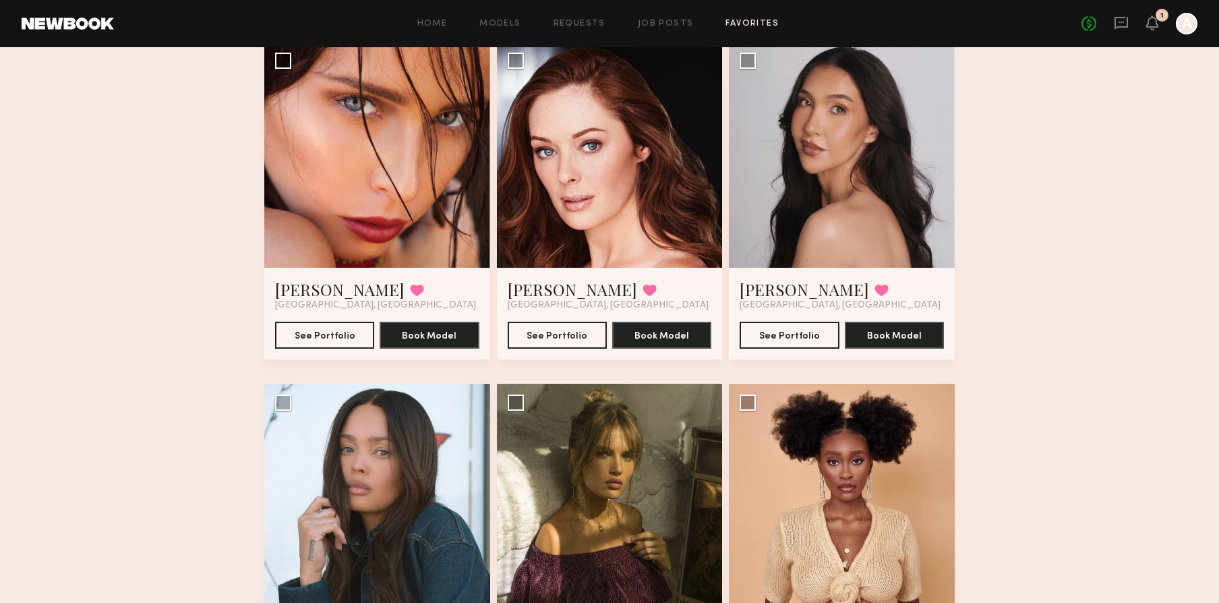
scroll to position [4904, 0]
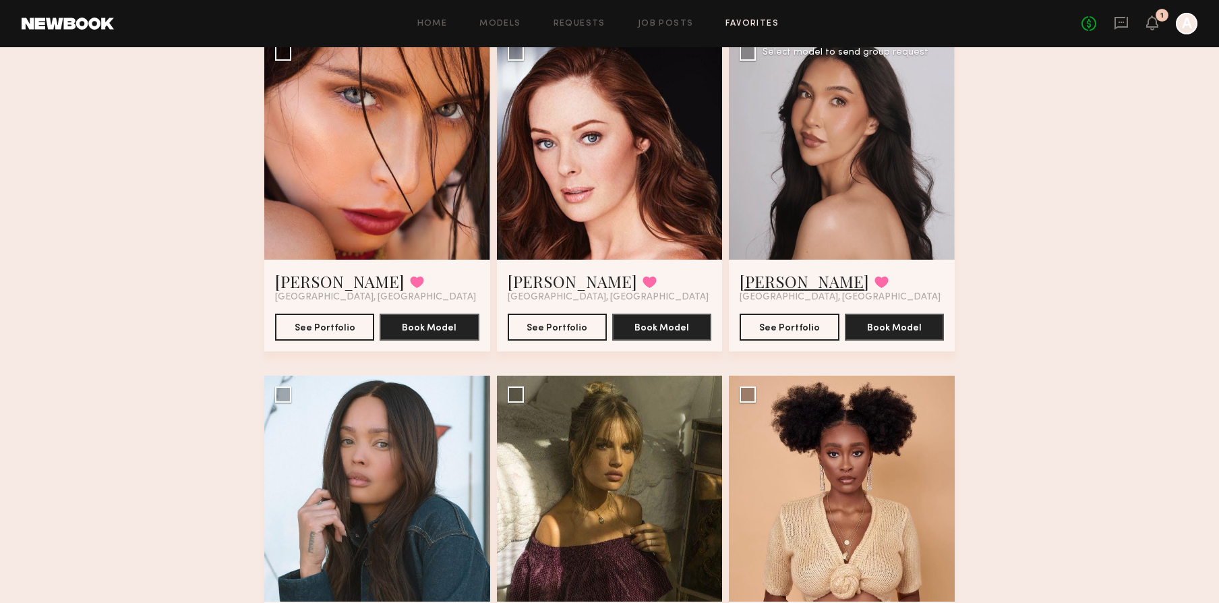
click at [766, 283] on link "Nadia P." at bounding box center [803, 281] width 129 height 22
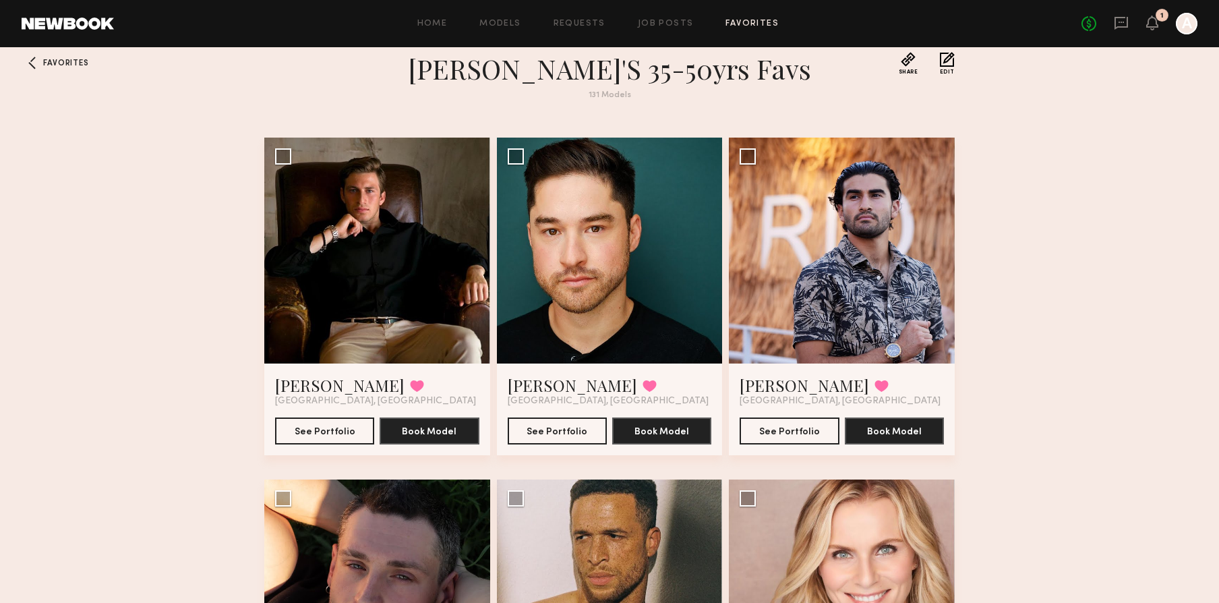
scroll to position [0, 0]
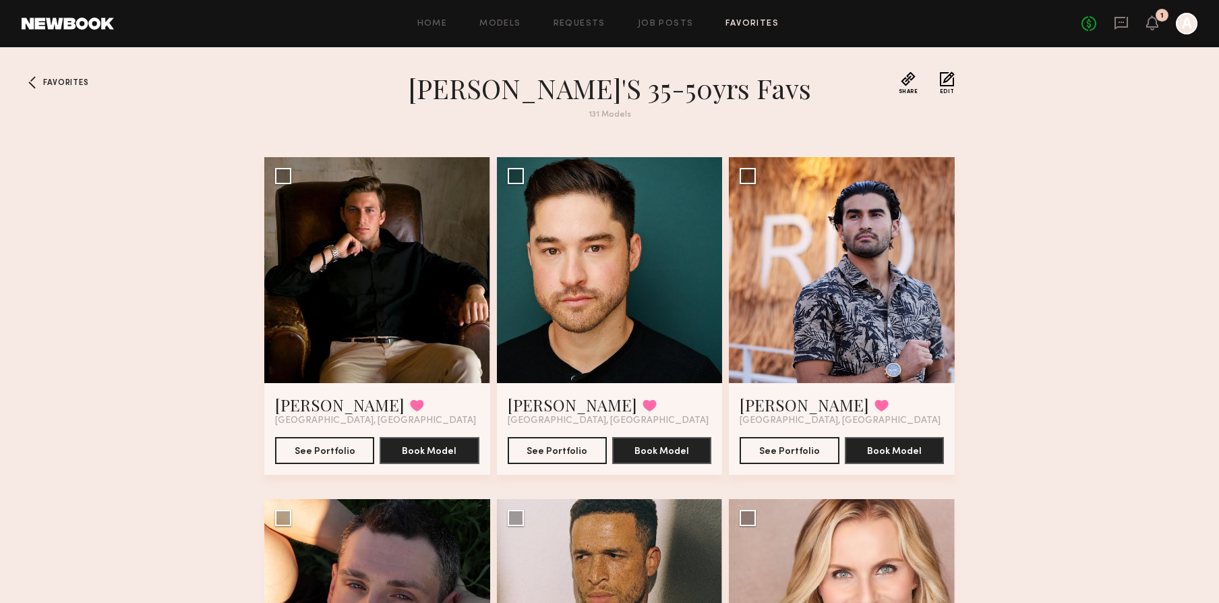
click at [752, 31] on div "Home Models Requests Job Posts Favorites Sign Out No fees up to $5,000 1 A" at bounding box center [655, 24] width 1083 height 22
click at [751, 28] on div "Home Models Requests Job Posts Favorites Sign Out No fees up to $5,000 1 A" at bounding box center [655, 24] width 1083 height 22
click at [754, 24] on link "Favorites" at bounding box center [751, 24] width 53 height 9
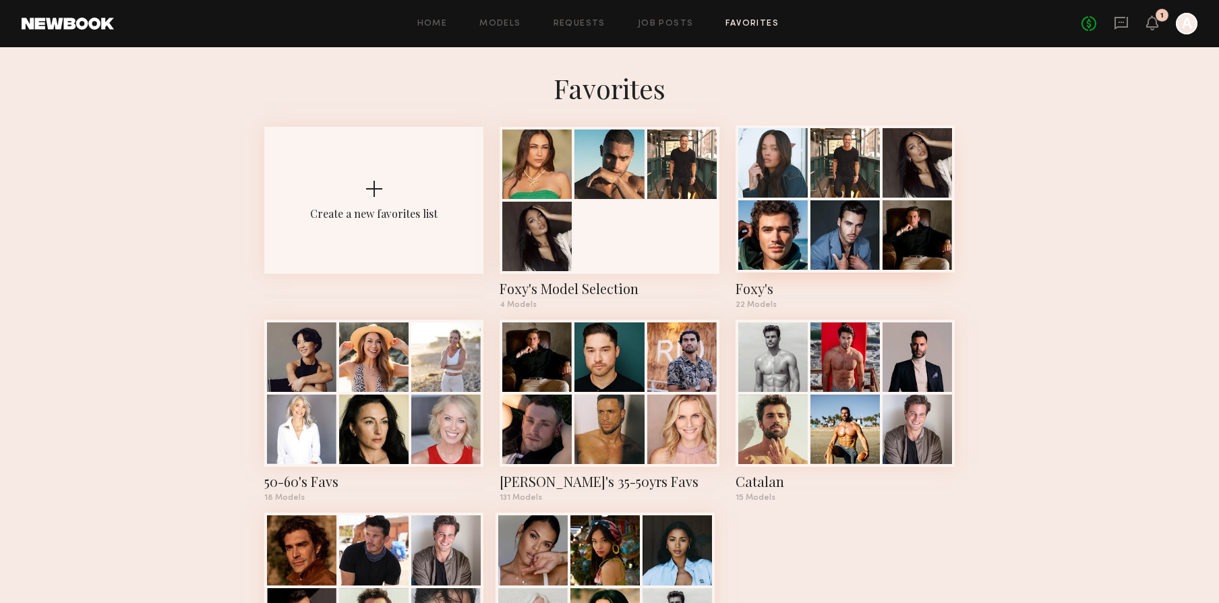
click at [765, 256] on div at bounding box center [772, 234] width 69 height 69
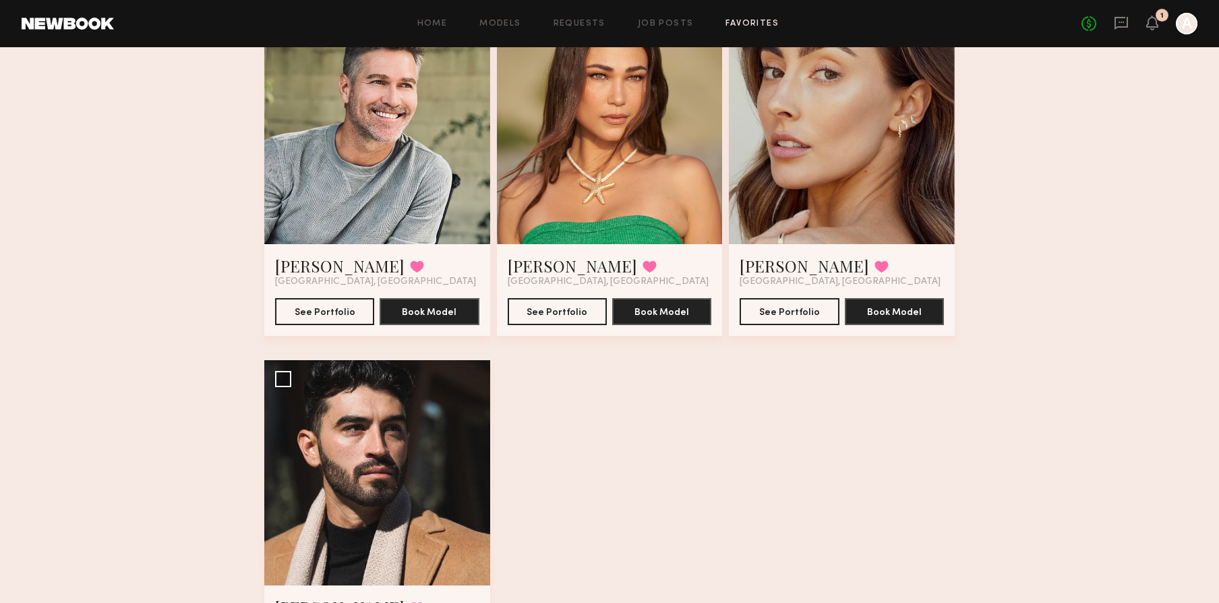
scroll to position [2308, 0]
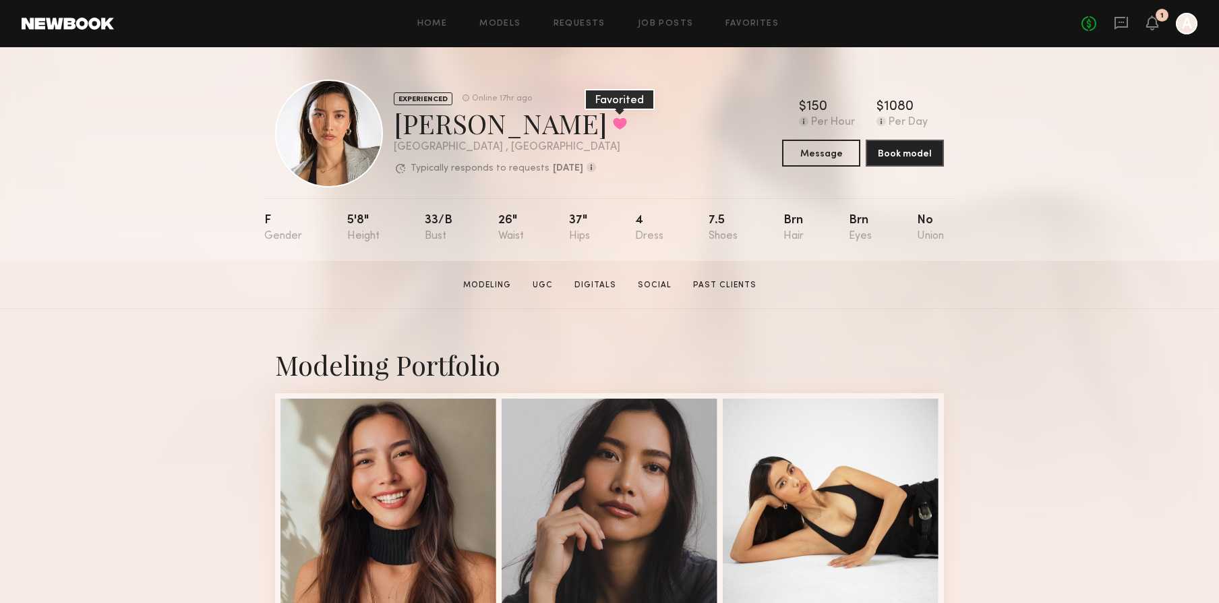
click at [613, 126] on button at bounding box center [620, 123] width 14 height 12
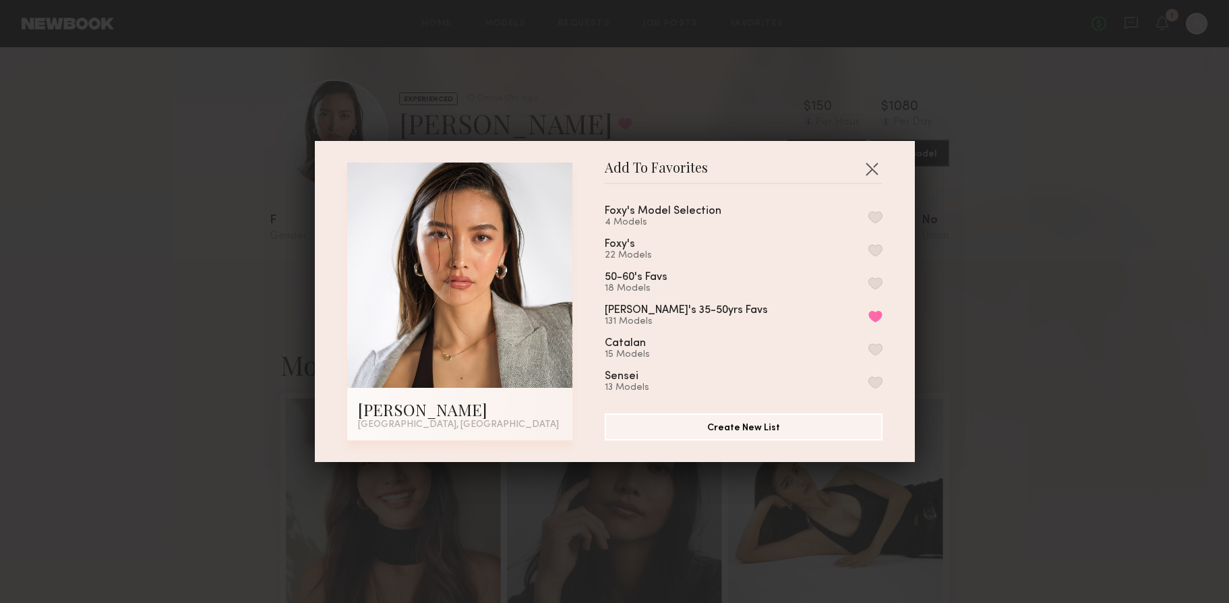
click at [868, 247] on button "button" at bounding box center [875, 250] width 14 height 12
click at [1132, 236] on div "Add To Favorites Arisa N. Los Angeles, CA Add To Favorites Foxy's Model Selecti…" at bounding box center [614, 301] width 1229 height 603
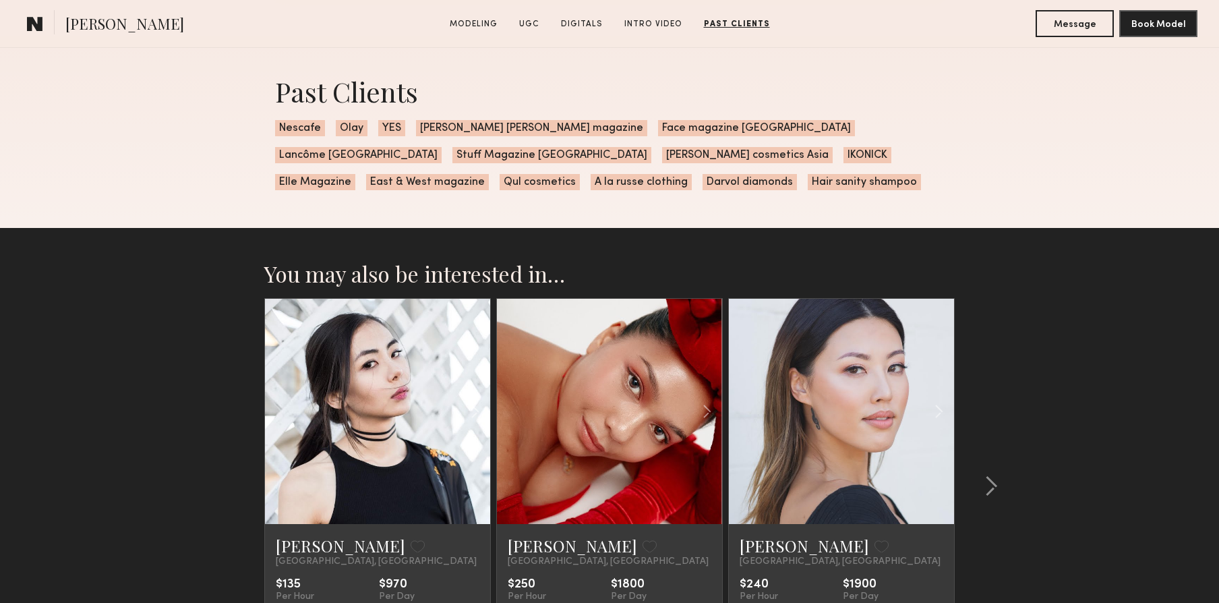
scroll to position [2846, 0]
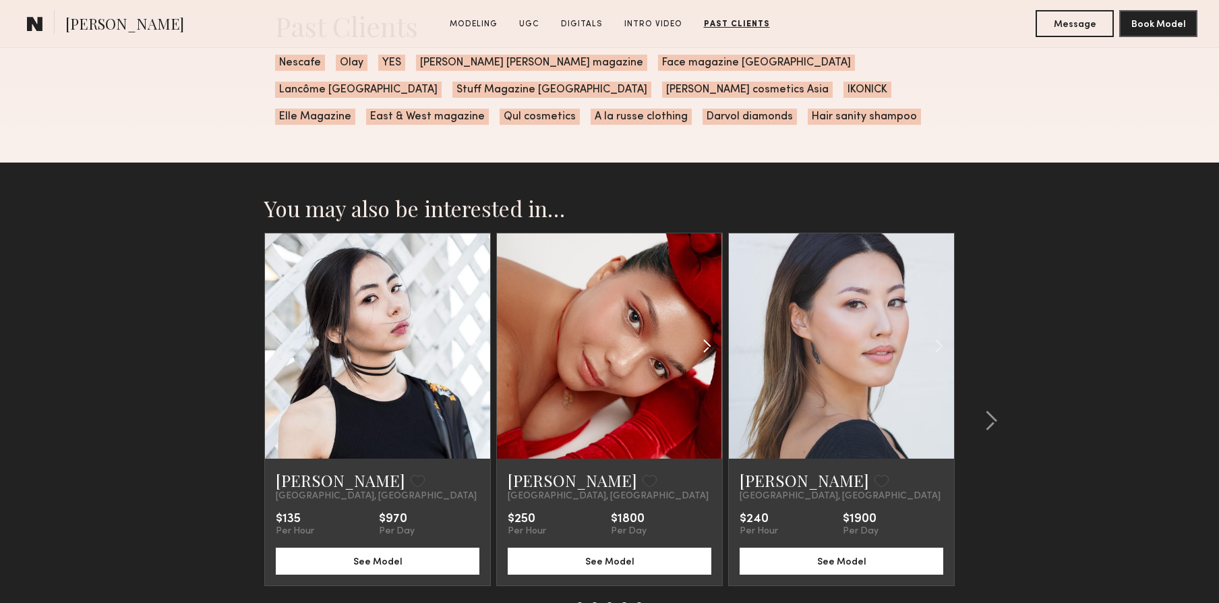
click at [704, 346] on common-icon at bounding box center [707, 346] width 20 height 26
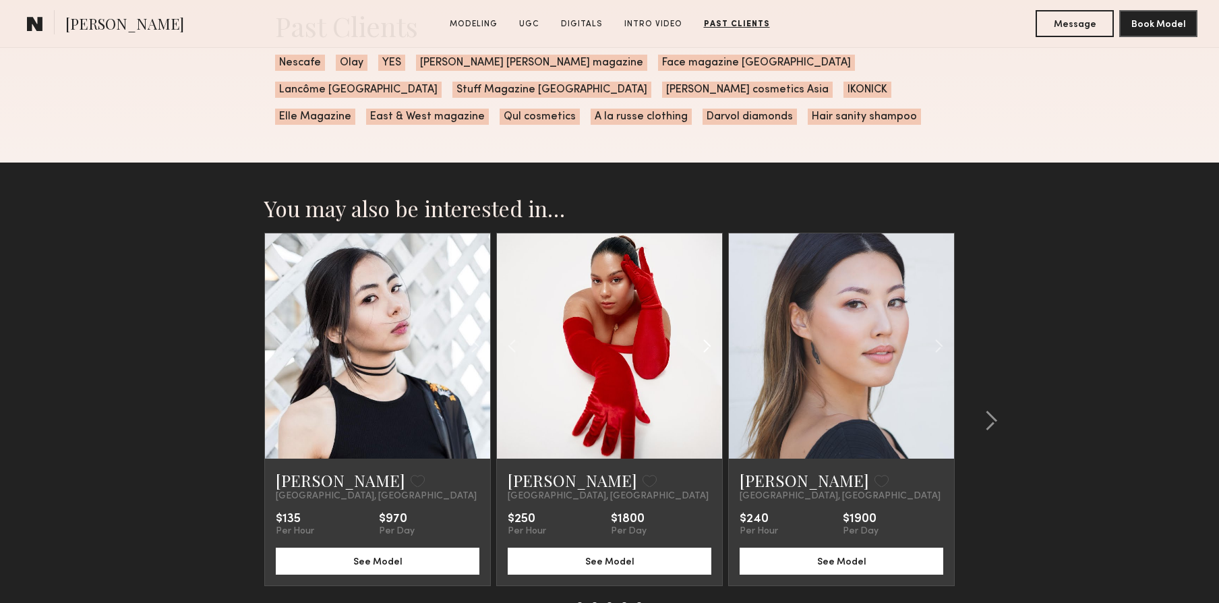
click at [704, 346] on common-icon at bounding box center [707, 346] width 20 height 26
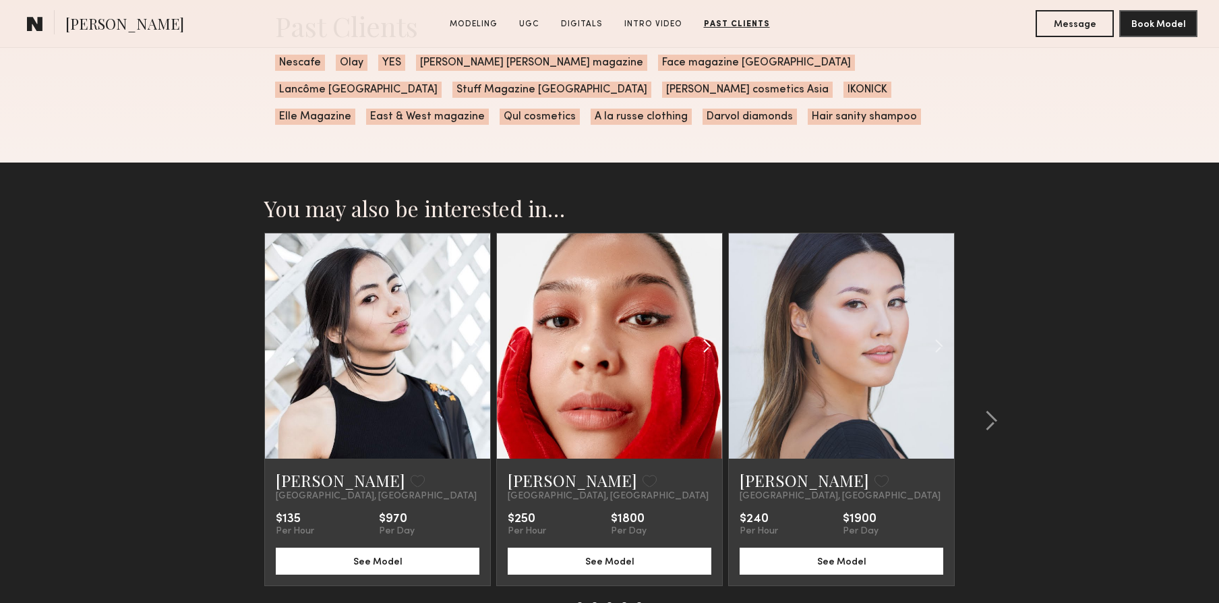
click at [704, 346] on common-icon at bounding box center [707, 346] width 20 height 26
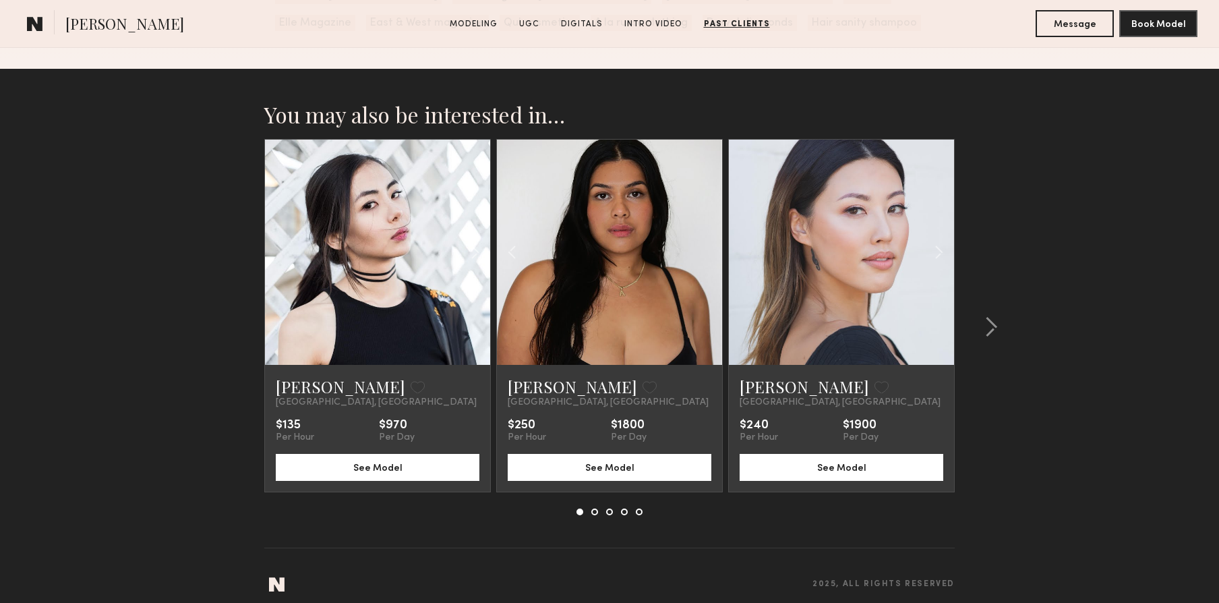
scroll to position [2951, 0]
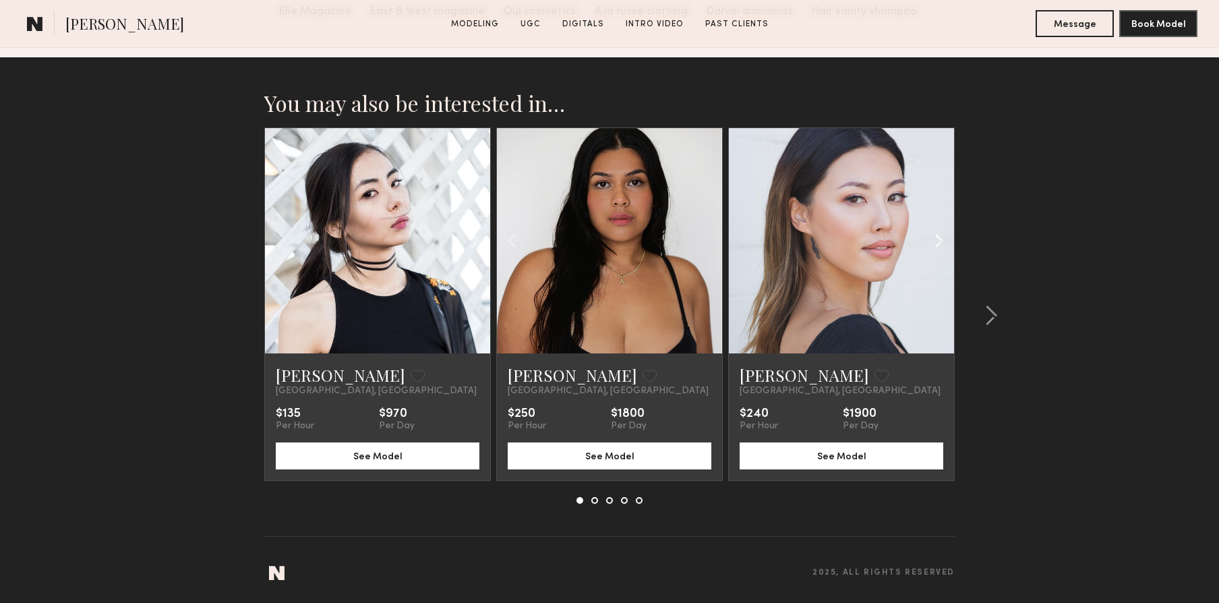
click at [936, 238] on common-icon at bounding box center [939, 241] width 20 height 26
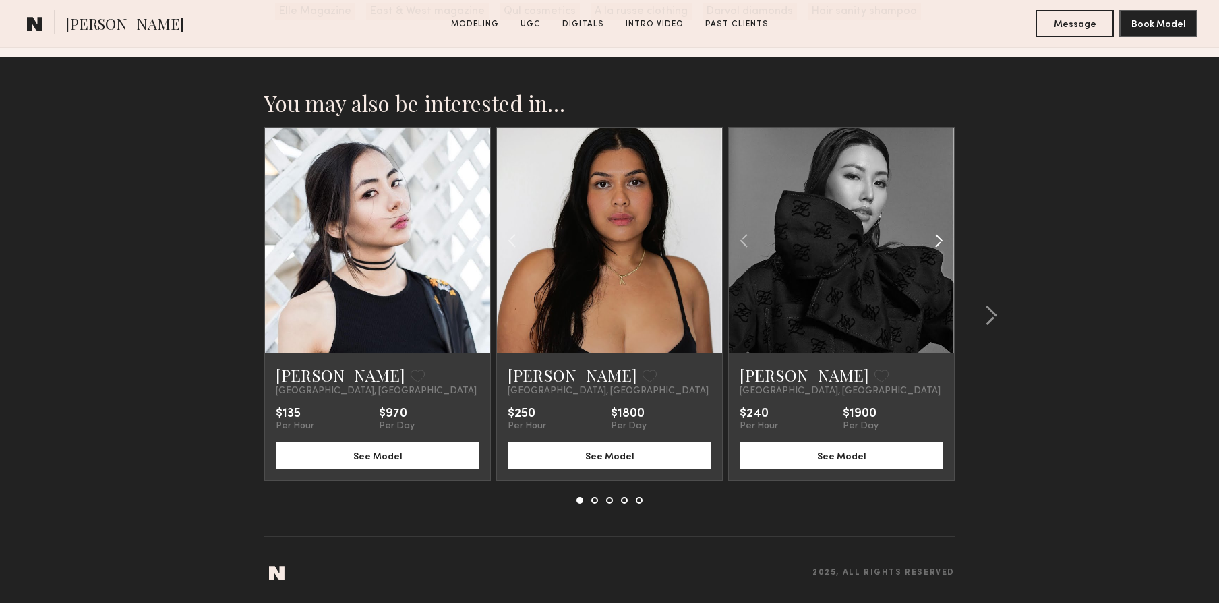
click at [936, 238] on common-icon at bounding box center [939, 241] width 20 height 26
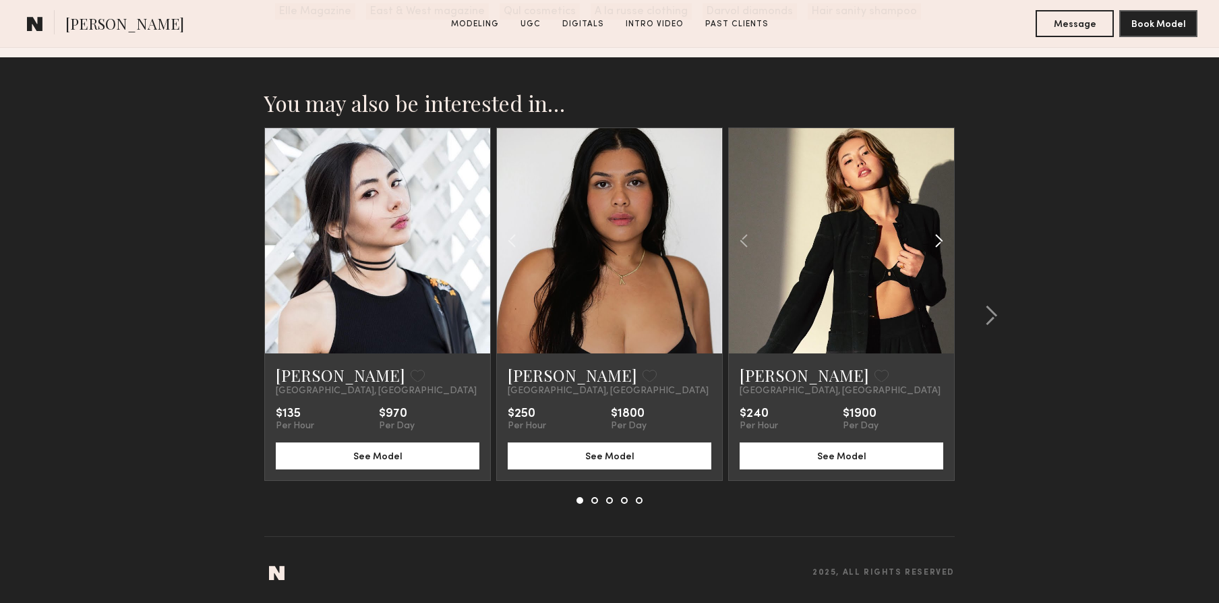
click at [936, 238] on common-icon at bounding box center [939, 241] width 20 height 26
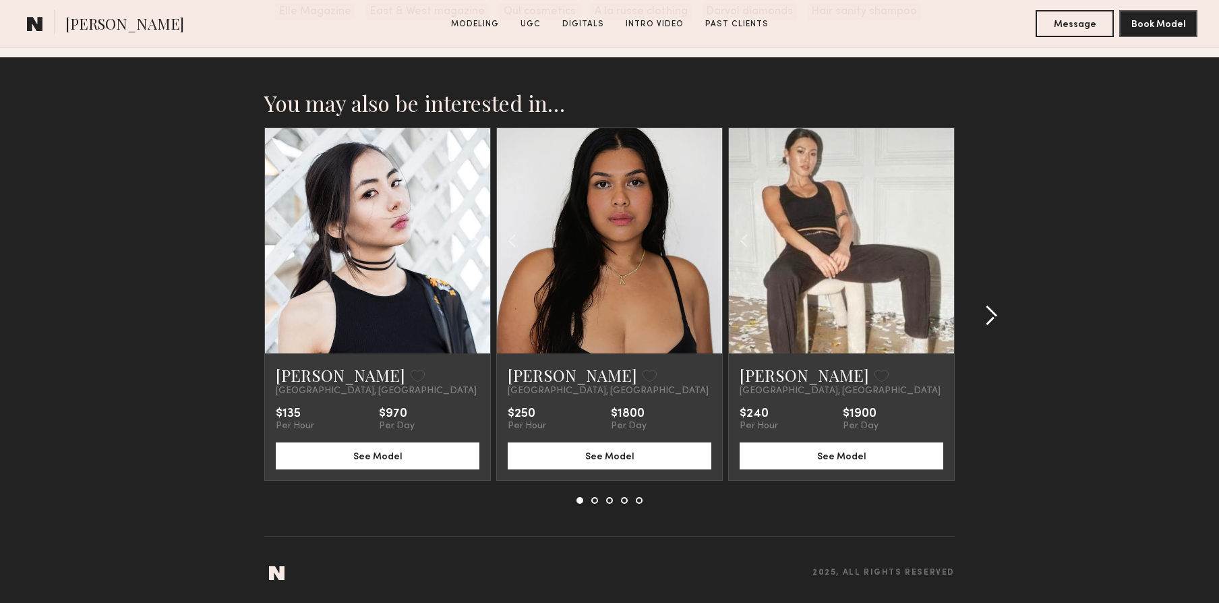
click at [992, 317] on common-icon at bounding box center [990, 316] width 13 height 22
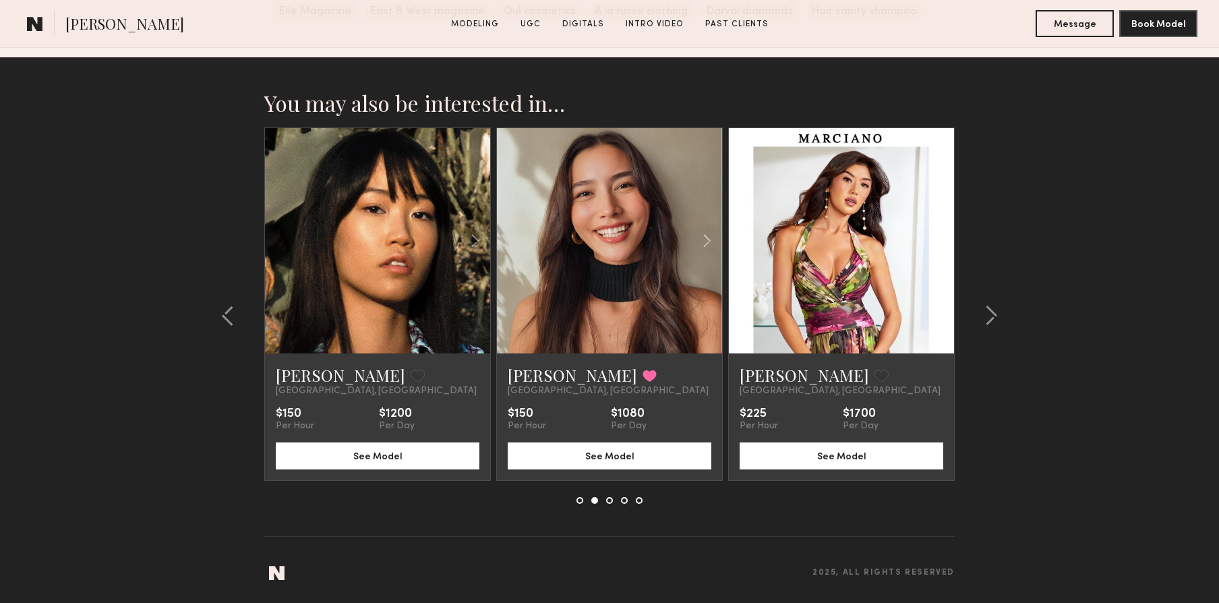
click at [932, 237] on common-icon at bounding box center [939, 241] width 20 height 26
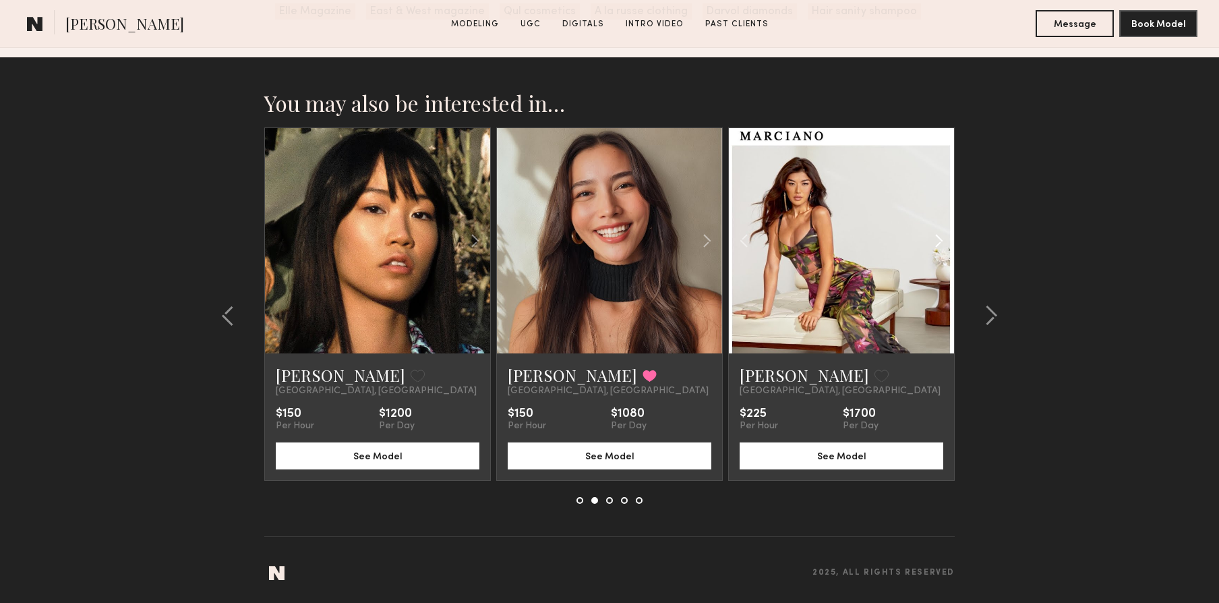
click at [935, 238] on common-icon at bounding box center [939, 241] width 20 height 26
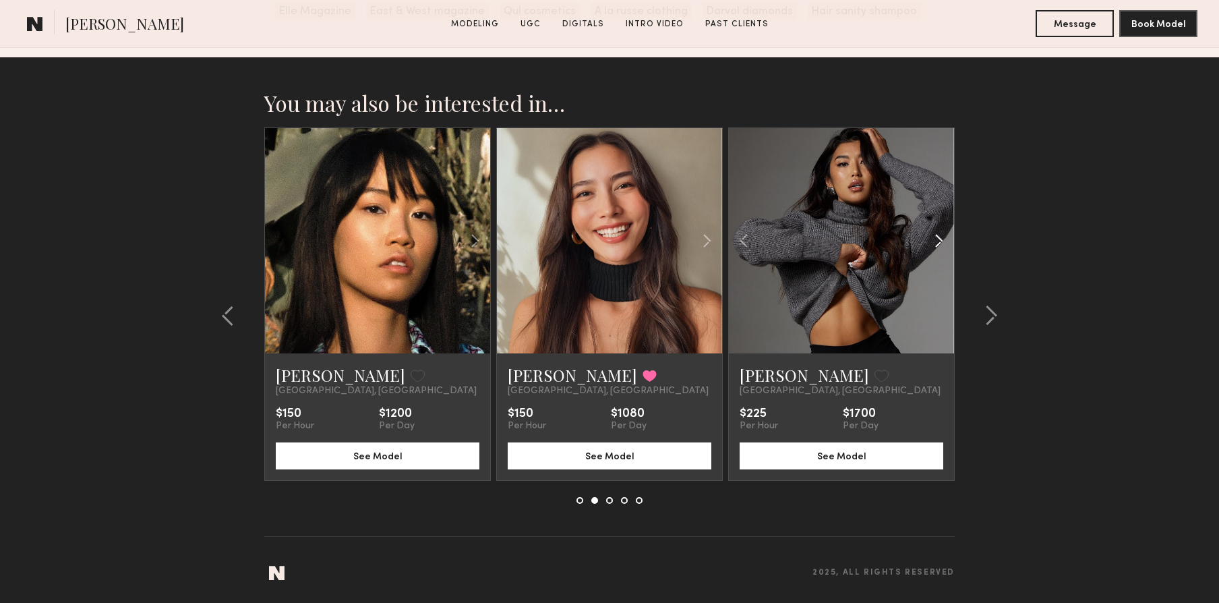
click at [935, 238] on common-icon at bounding box center [939, 241] width 20 height 26
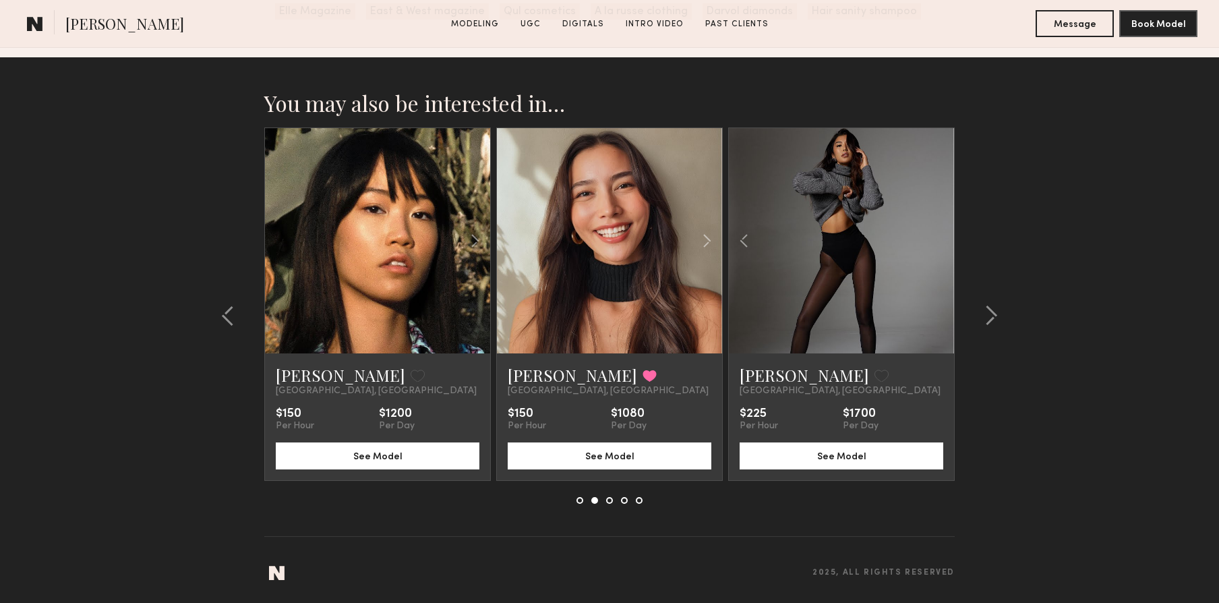
click at [935, 238] on div at bounding box center [841, 240] width 225 height 225
click at [874, 376] on button at bounding box center [881, 375] width 14 height 12
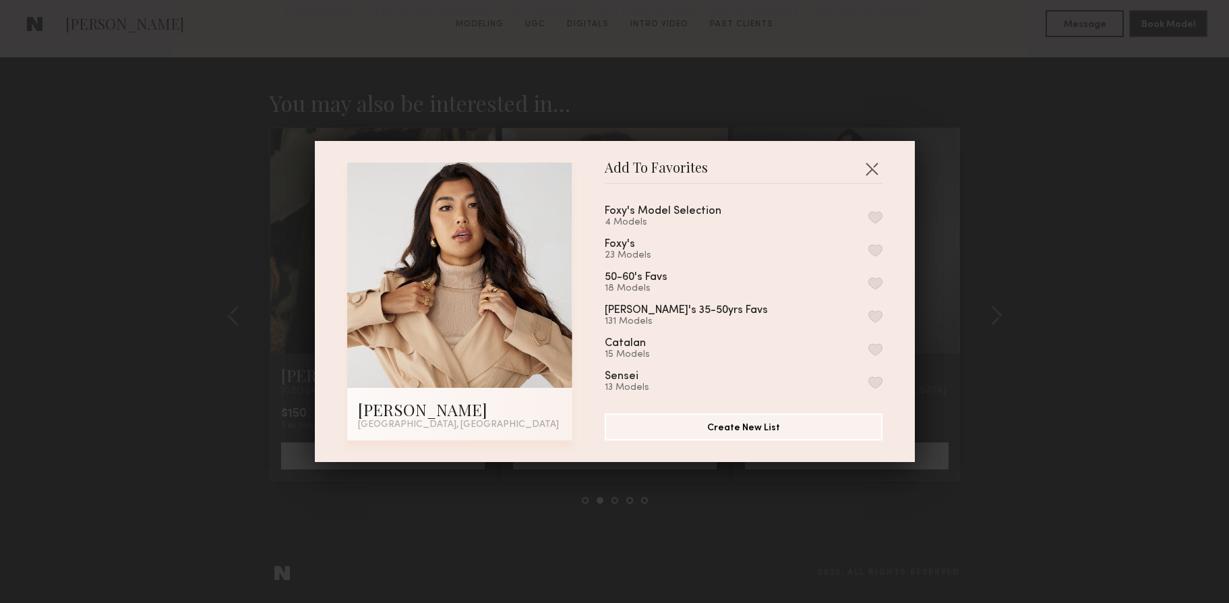
click at [868, 252] on button "button" at bounding box center [875, 250] width 14 height 12
click at [868, 166] on button "button" at bounding box center [872, 169] width 22 height 22
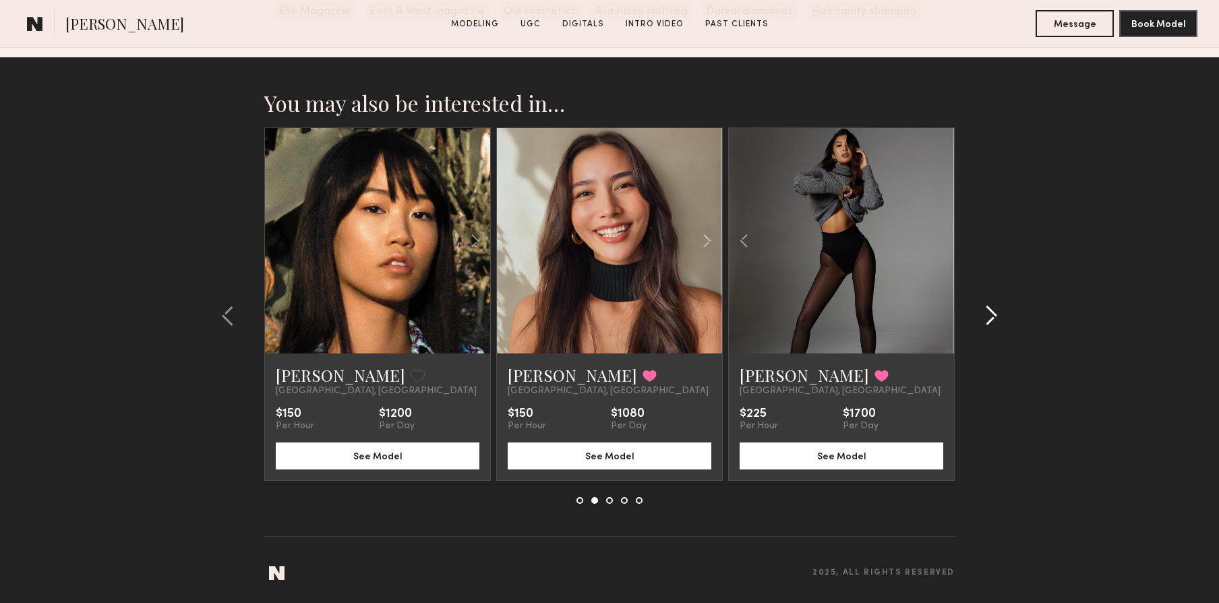
click at [989, 315] on common-icon at bounding box center [990, 316] width 13 height 22
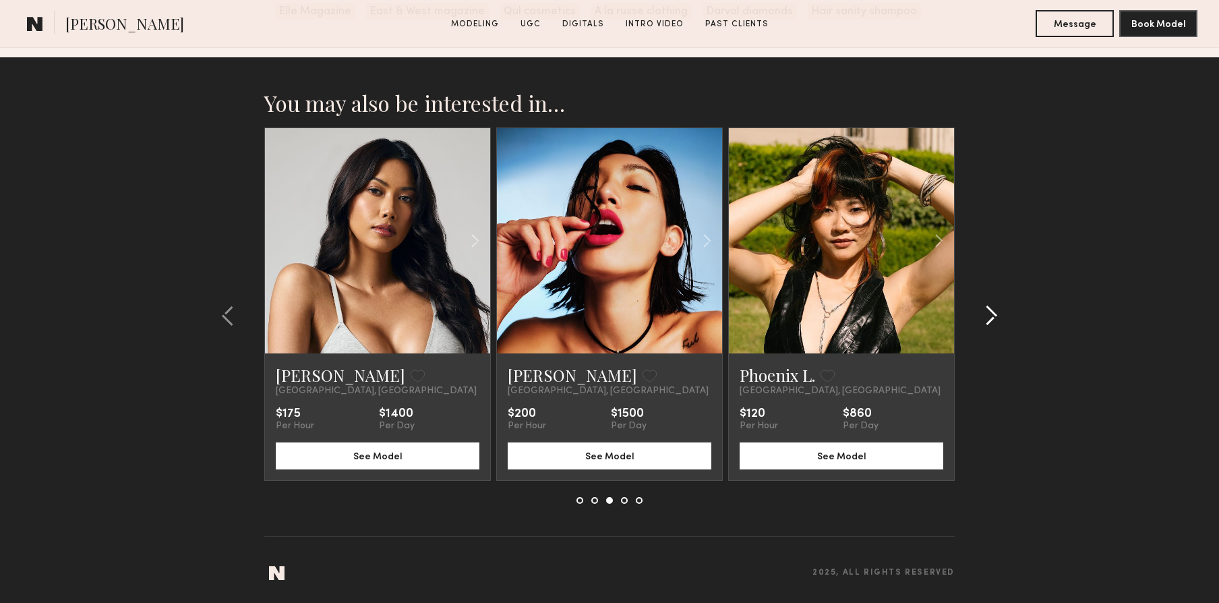
click at [992, 318] on common-icon at bounding box center [990, 316] width 13 height 22
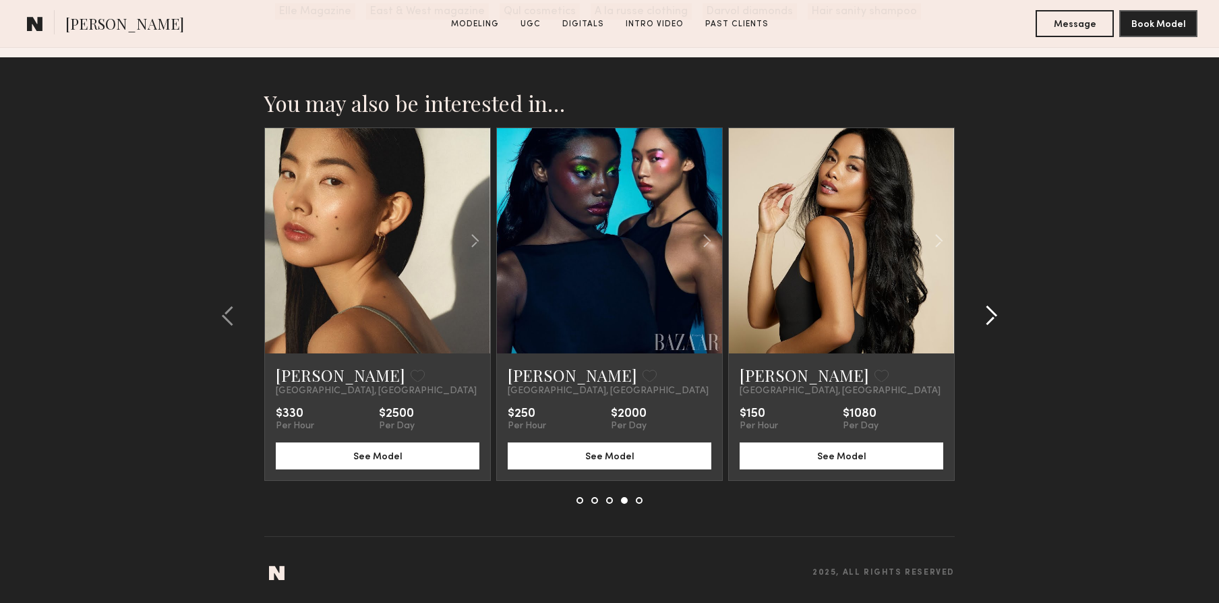
click at [996, 314] on common-icon at bounding box center [990, 316] width 13 height 22
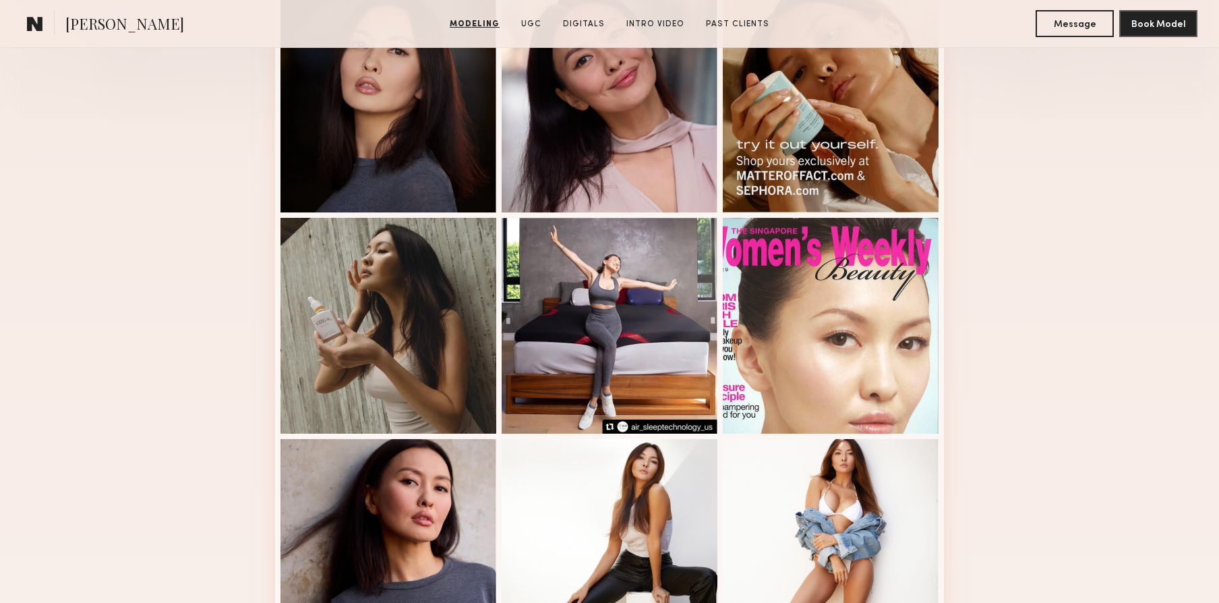
scroll to position [0, 0]
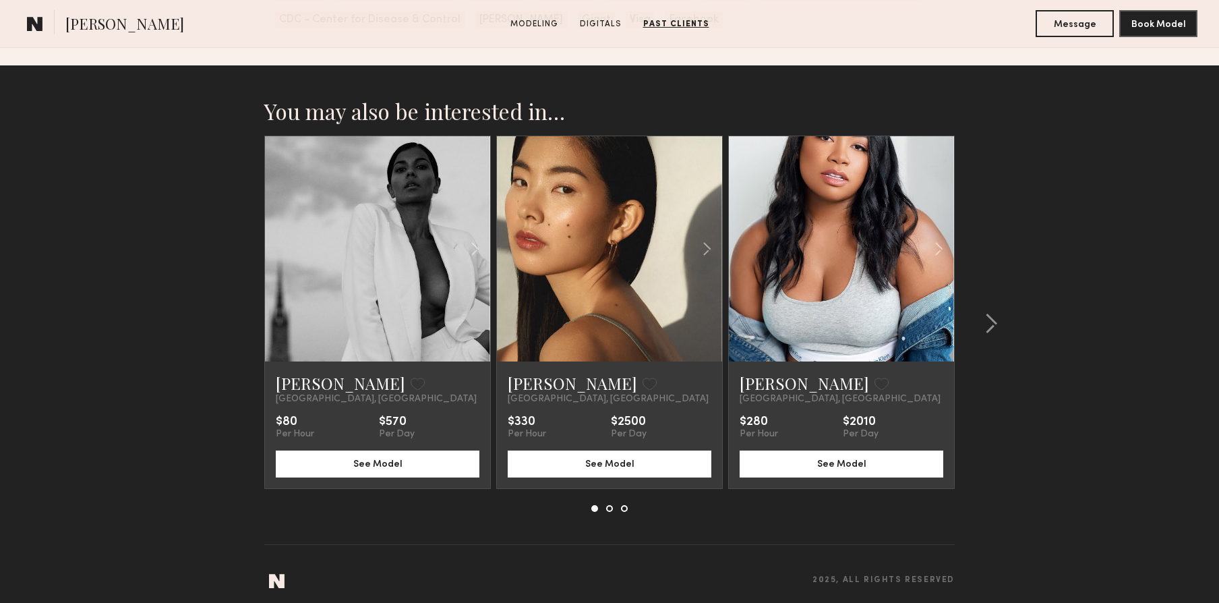
scroll to position [2036, 0]
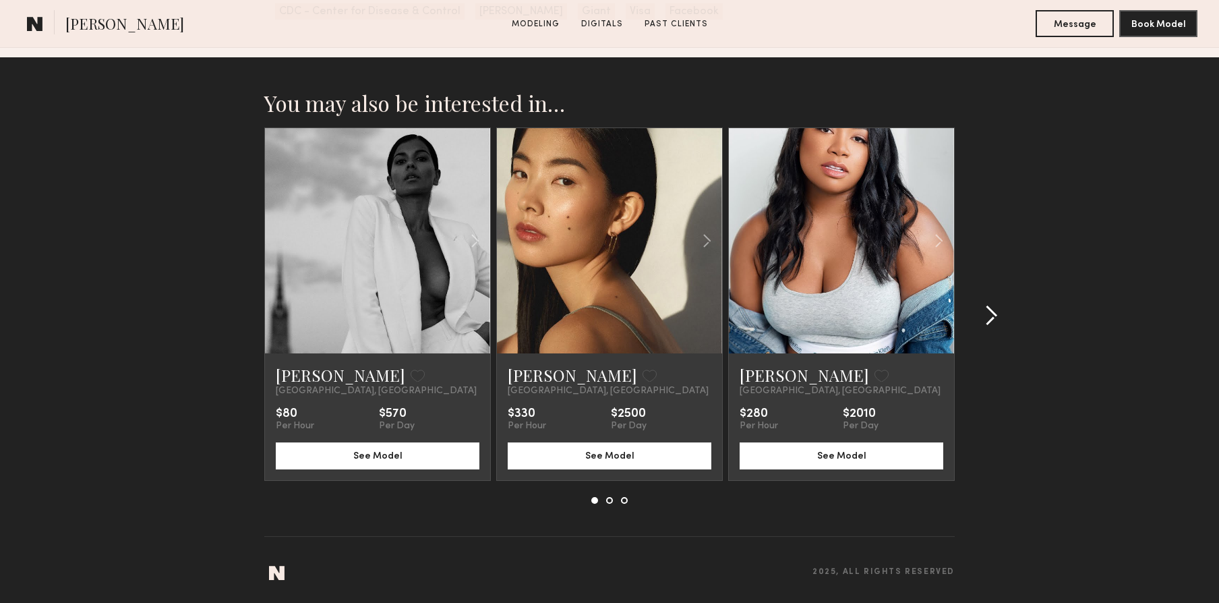
click at [996, 316] on common-icon at bounding box center [990, 316] width 13 height 22
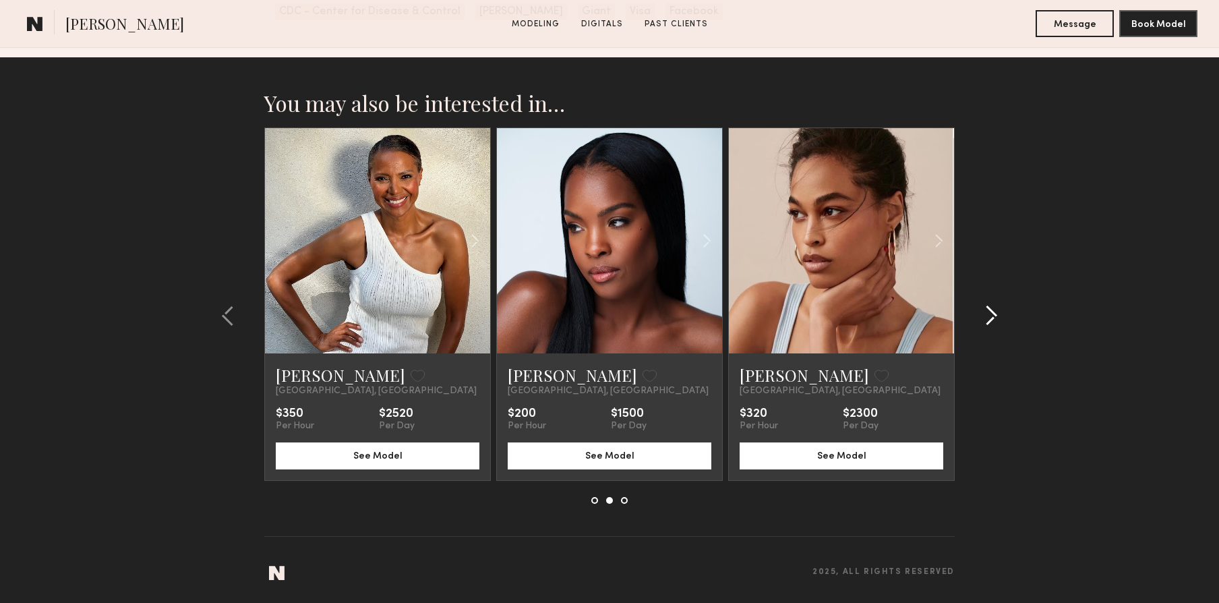
click at [996, 316] on common-icon at bounding box center [990, 316] width 13 height 22
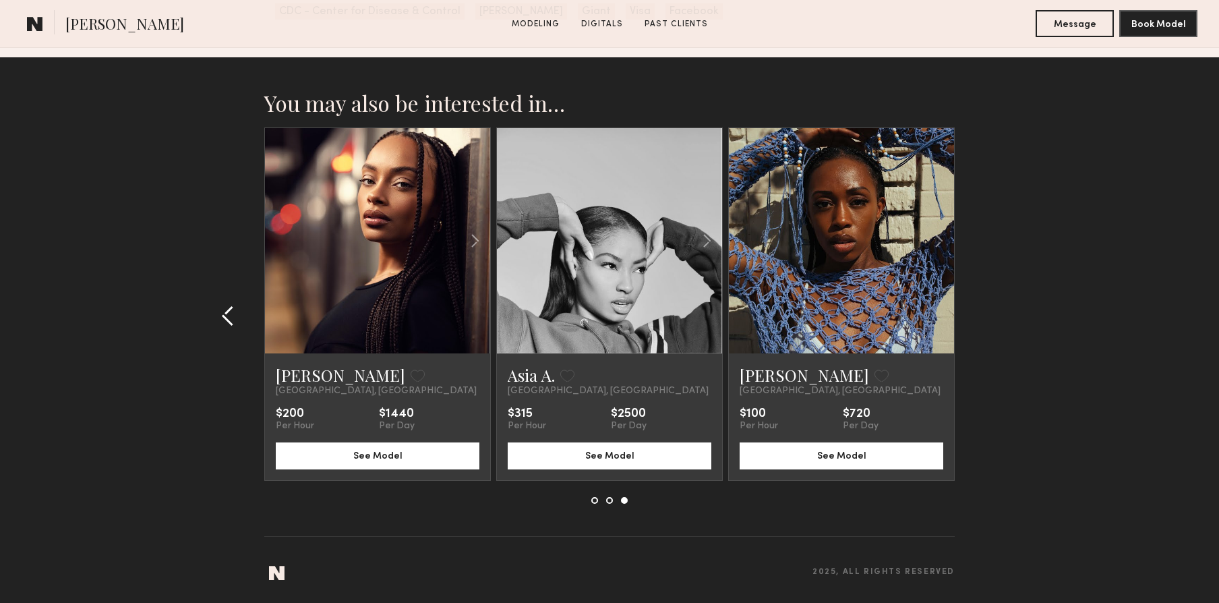
click at [221, 324] on common-icon at bounding box center [227, 316] width 13 height 22
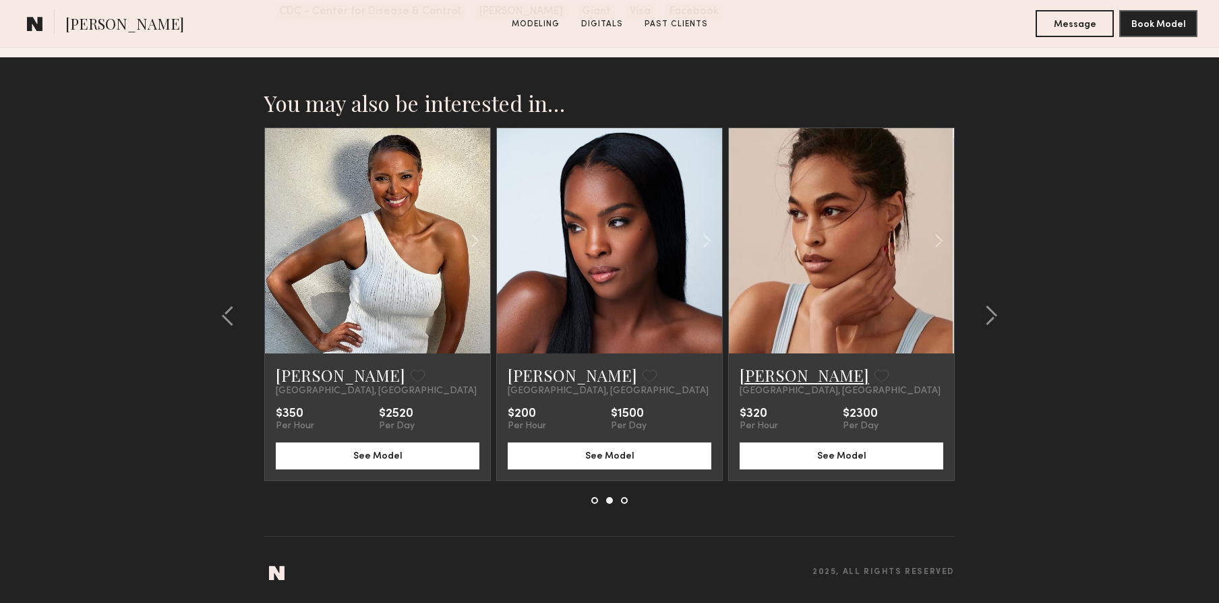
click at [773, 375] on link "Taylor E." at bounding box center [803, 375] width 129 height 22
click at [996, 315] on common-icon at bounding box center [990, 316] width 13 height 22
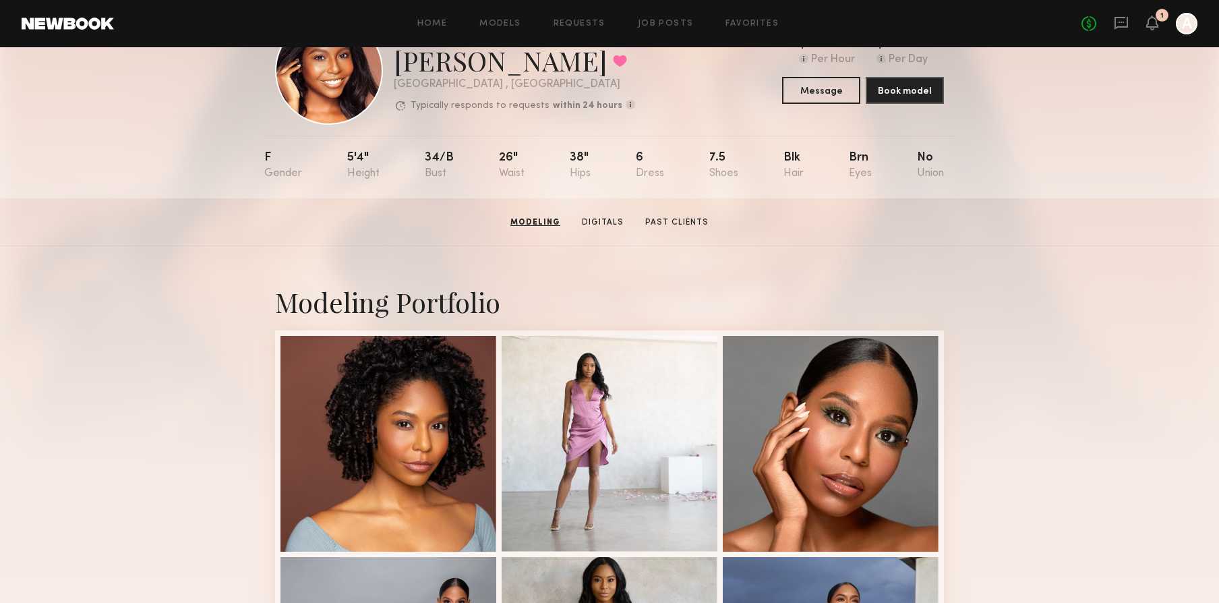
scroll to position [0, 0]
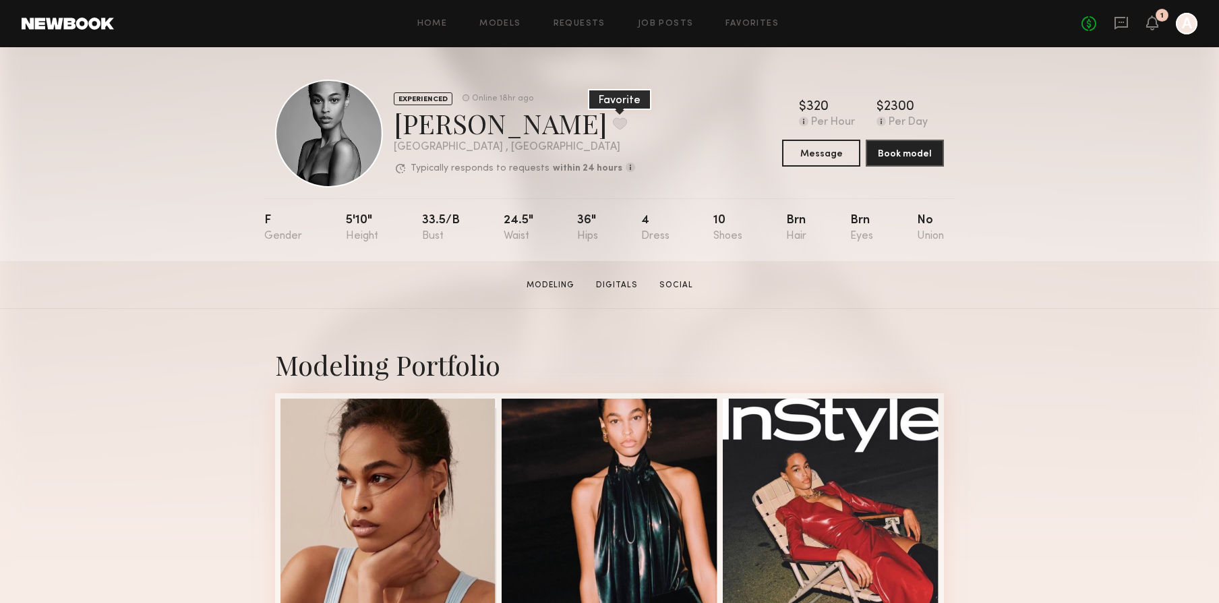
click at [613, 123] on button at bounding box center [620, 123] width 14 height 12
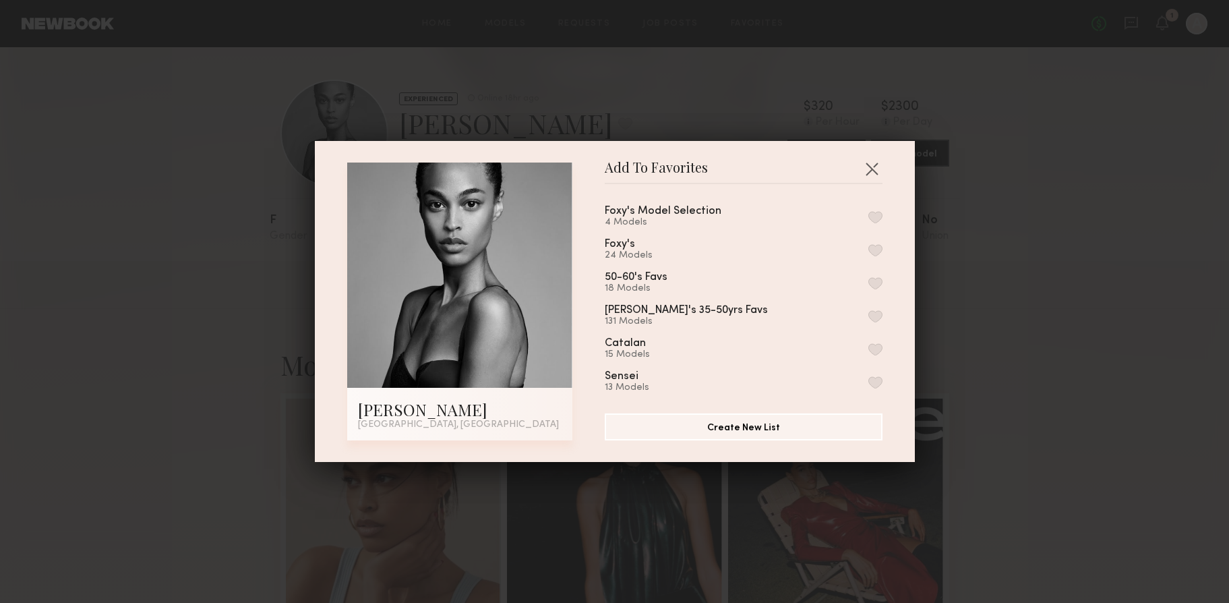
click at [868, 249] on button "button" at bounding box center [875, 250] width 14 height 12
click at [861, 164] on button "button" at bounding box center [872, 169] width 22 height 22
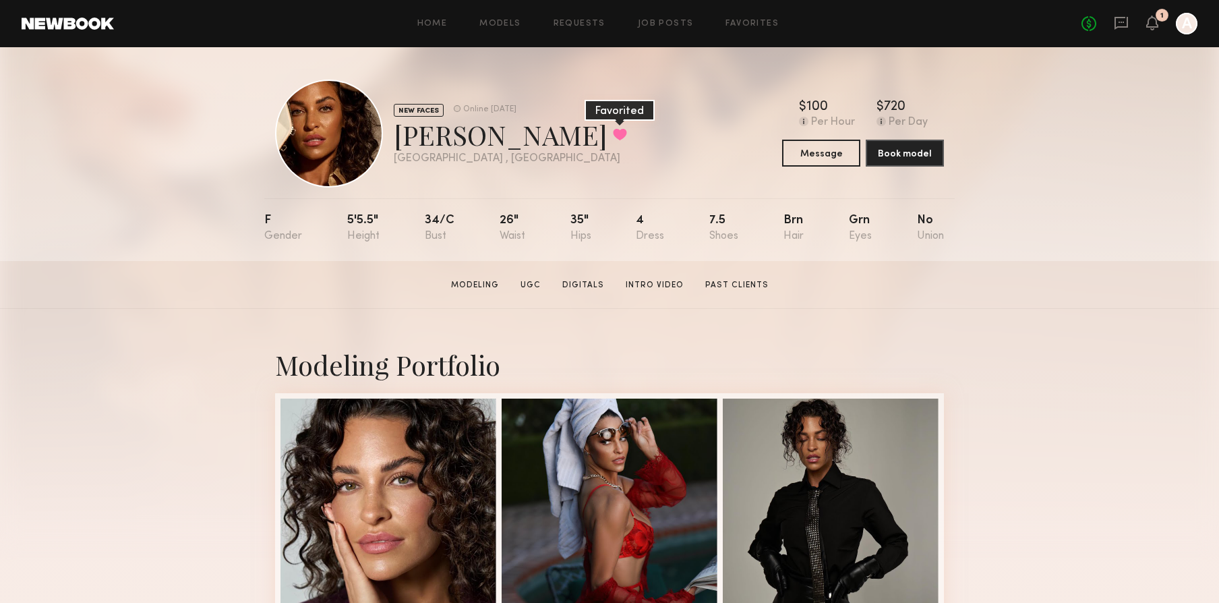
click at [613, 140] on button at bounding box center [620, 134] width 14 height 12
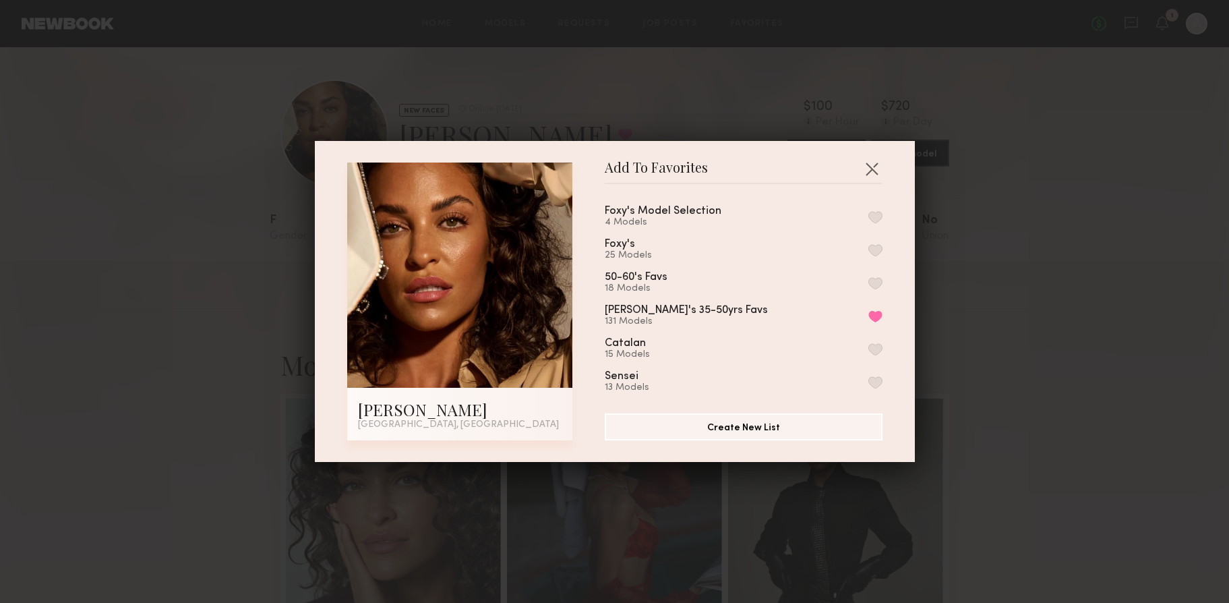
click at [868, 252] on button "button" at bounding box center [875, 250] width 14 height 12
click at [869, 174] on button "button" at bounding box center [872, 169] width 22 height 22
